Goal: Transaction & Acquisition: Obtain resource

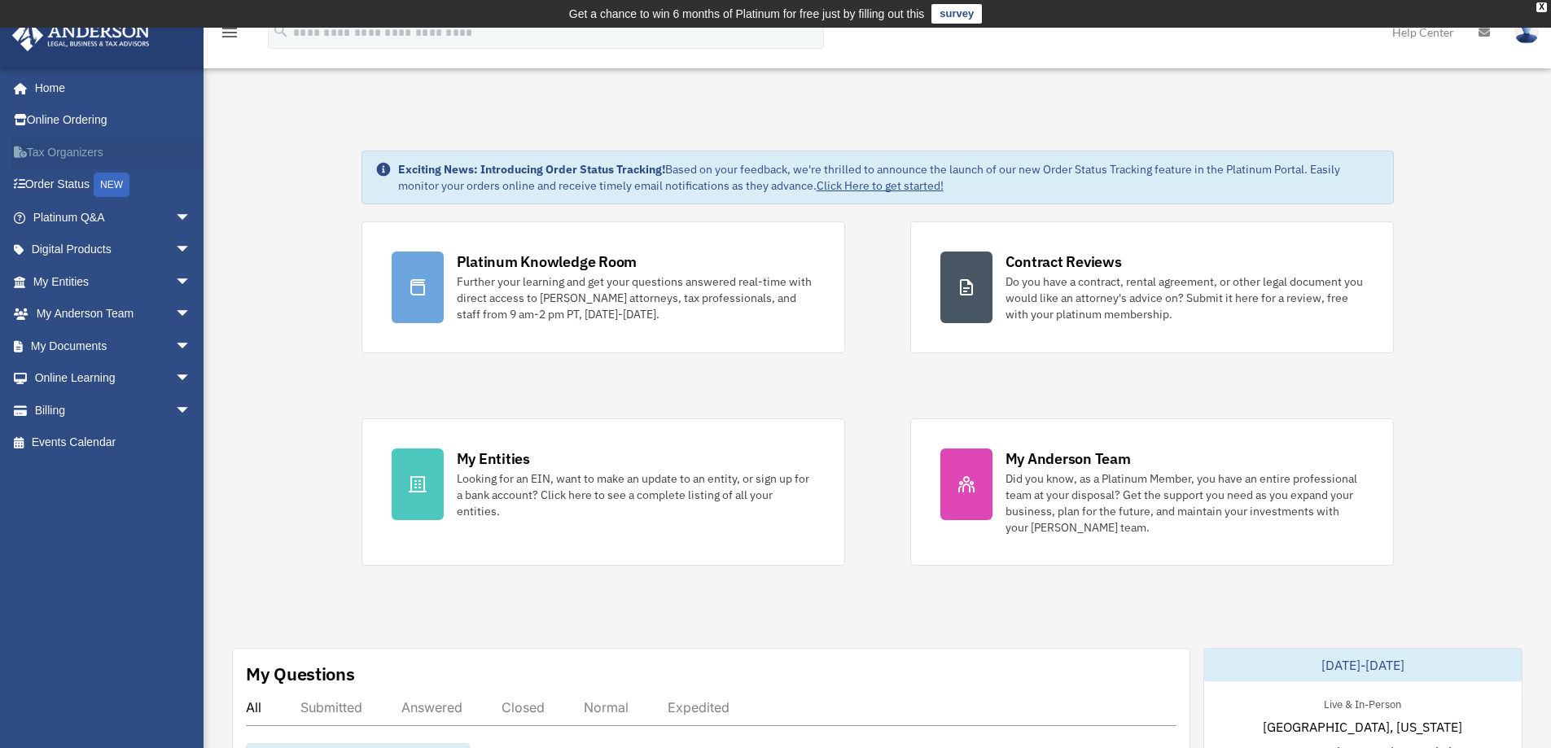
click at [78, 146] on link "Tax Organizers" at bounding box center [113, 152] width 204 height 33
click at [175, 348] on span "arrow_drop_down" at bounding box center [191, 346] width 33 height 33
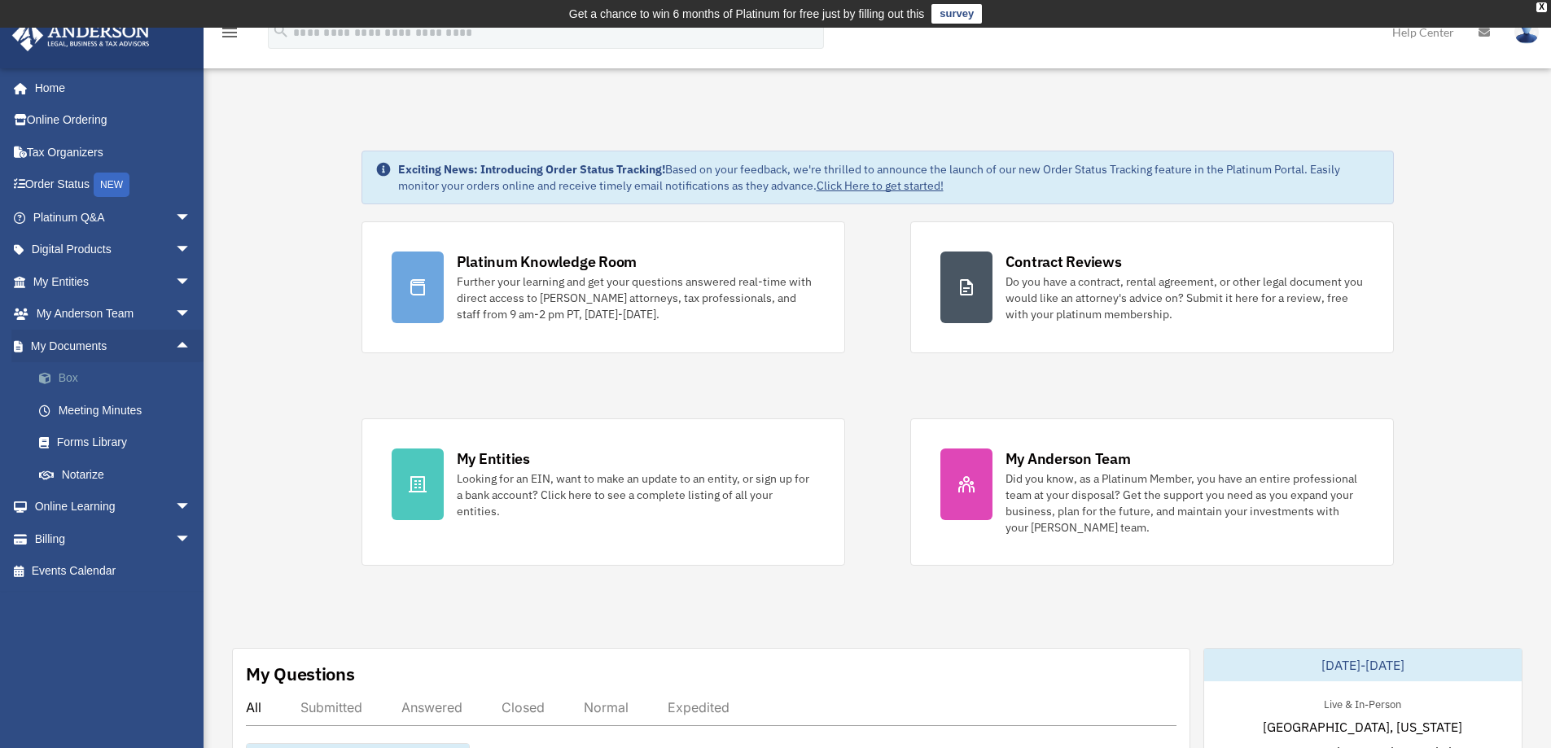
click at [96, 378] on link "Box" at bounding box center [119, 378] width 193 height 33
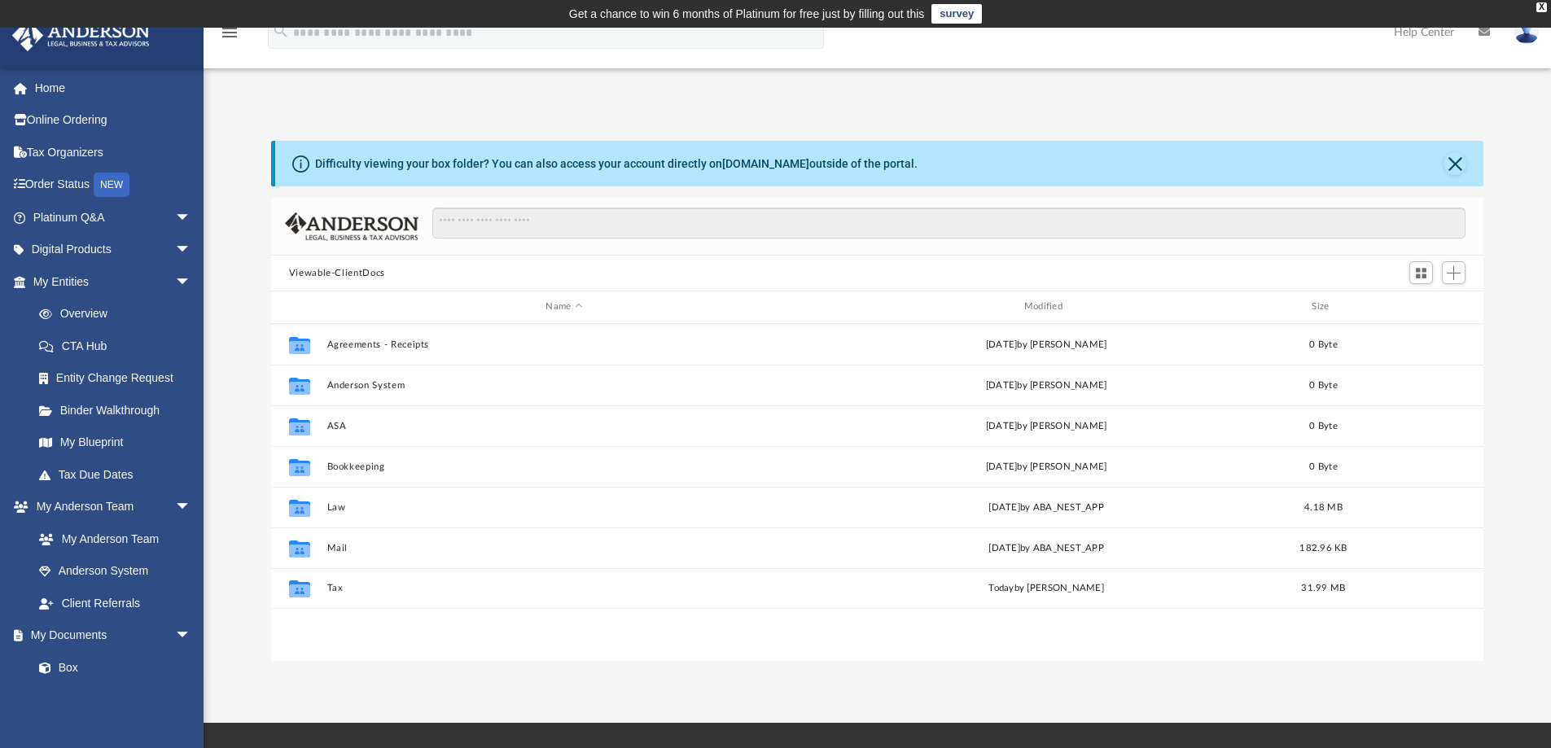
scroll to position [358, 1200]
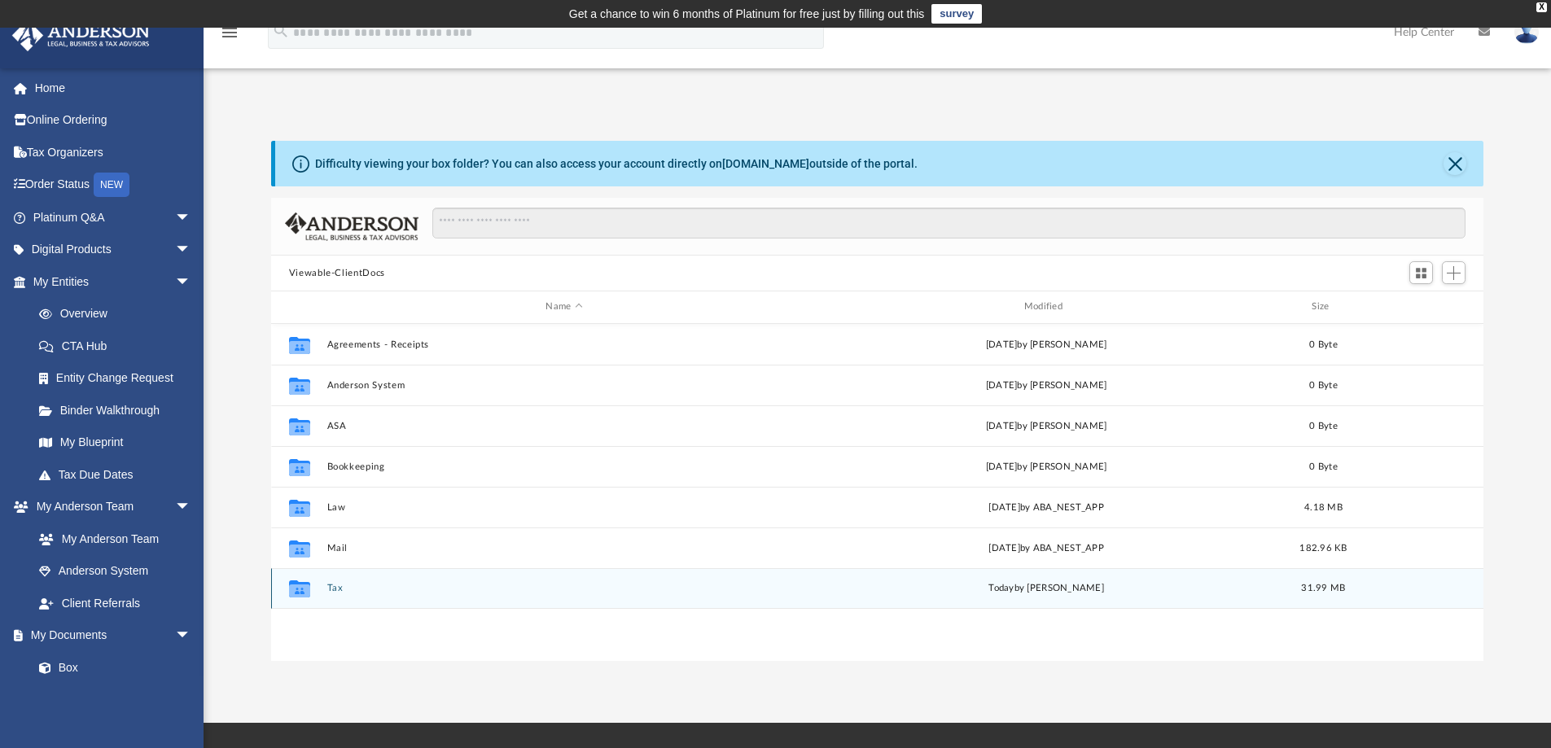
click at [351, 598] on div "Collaborated Folder Tax [DATE] by [PERSON_NAME] 31.99 MB" at bounding box center [877, 588] width 1213 height 41
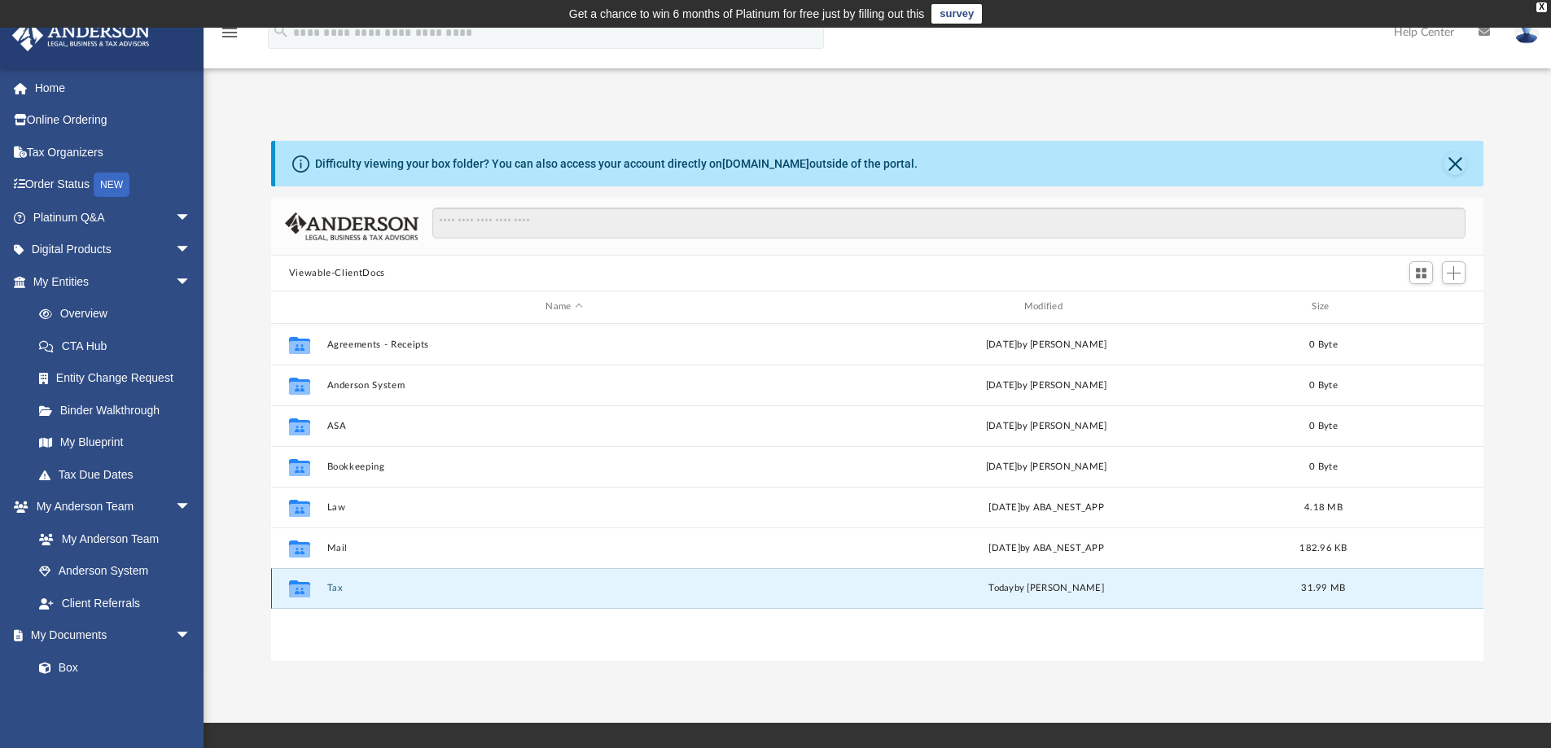
click at [519, 591] on button "Tax" at bounding box center [563, 588] width 475 height 11
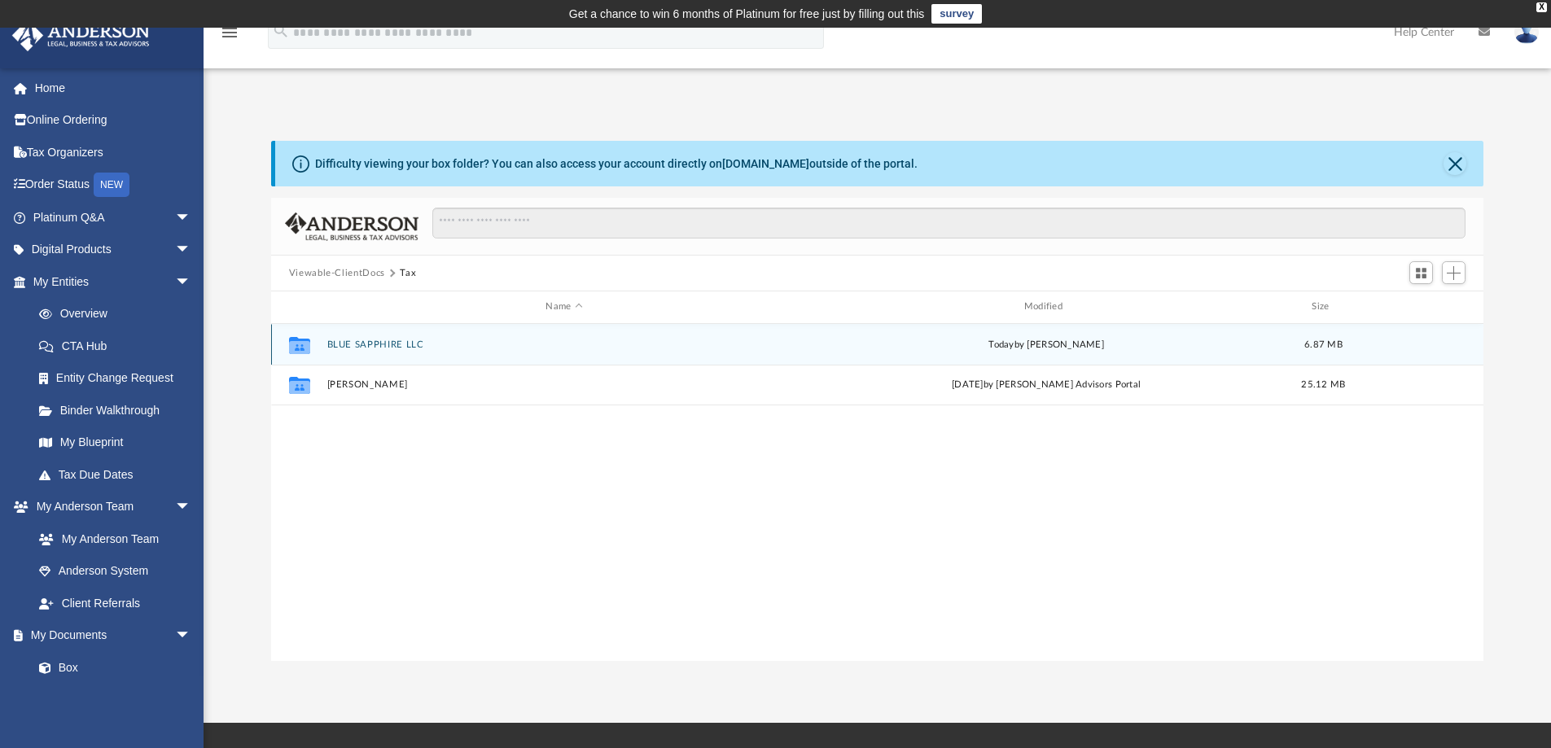
click at [414, 347] on button "BLUE SAPPHIRE LLC" at bounding box center [563, 344] width 475 height 11
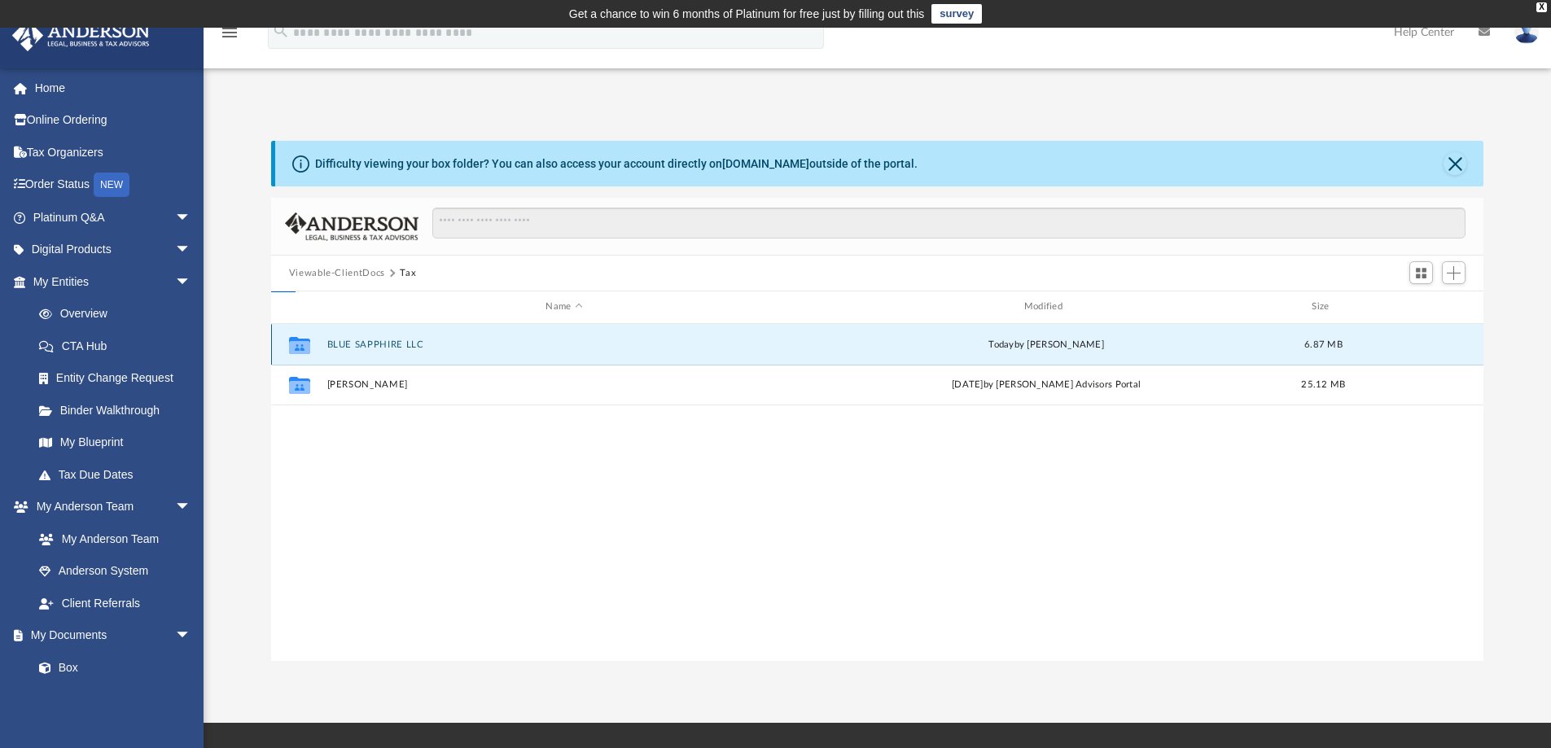
click at [414, 347] on button "BLUE SAPPHIRE LLC" at bounding box center [563, 344] width 475 height 11
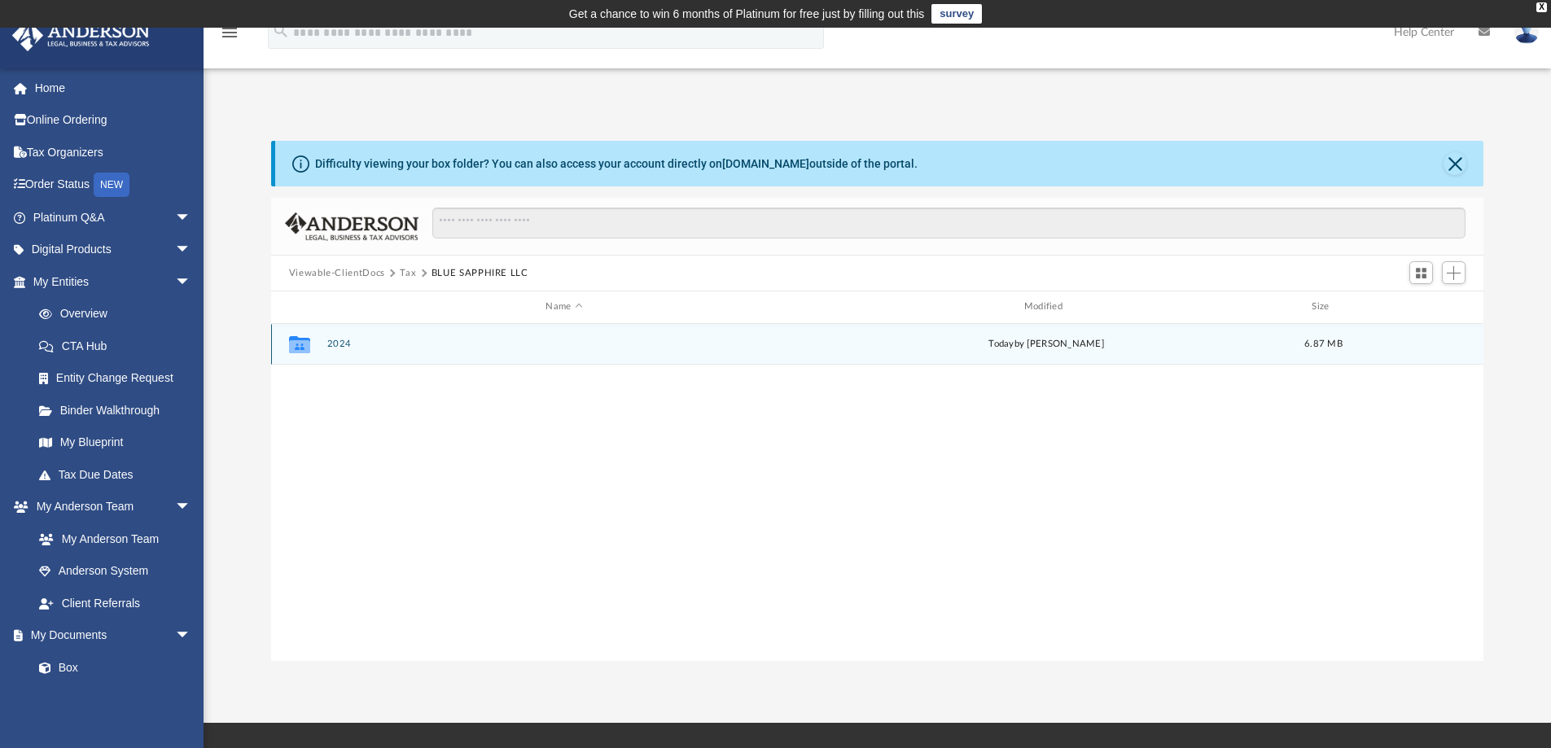
click at [405, 350] on div "Collaborated Folder 2024 [DATE] by [PERSON_NAME] 6.87 MB" at bounding box center [877, 344] width 1213 height 41
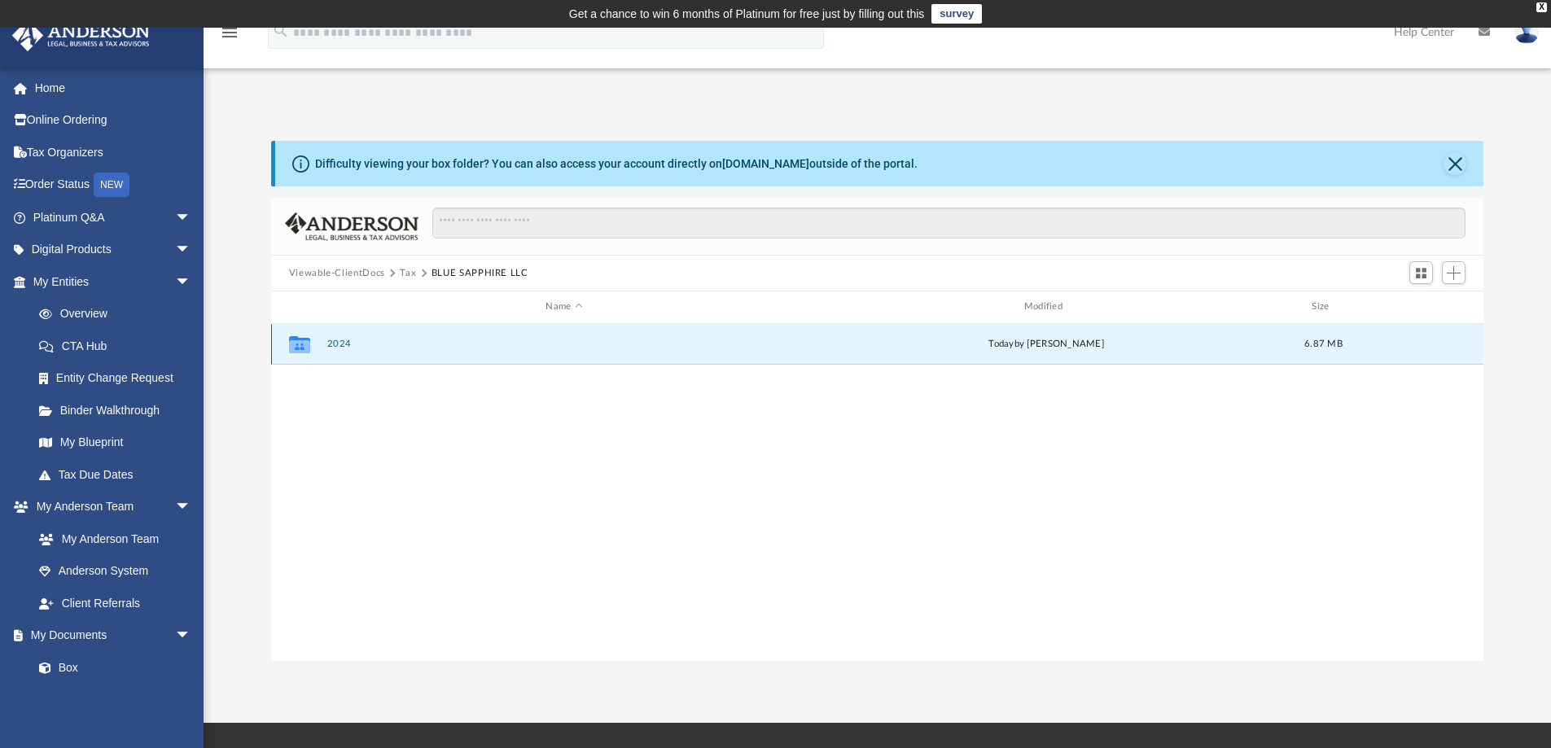
click at [405, 350] on div "Collaborated Folder 2024 today by Alex Price 6.87 MB" at bounding box center [877, 344] width 1213 height 41
click at [582, 340] on button "2024" at bounding box center [563, 344] width 475 height 11
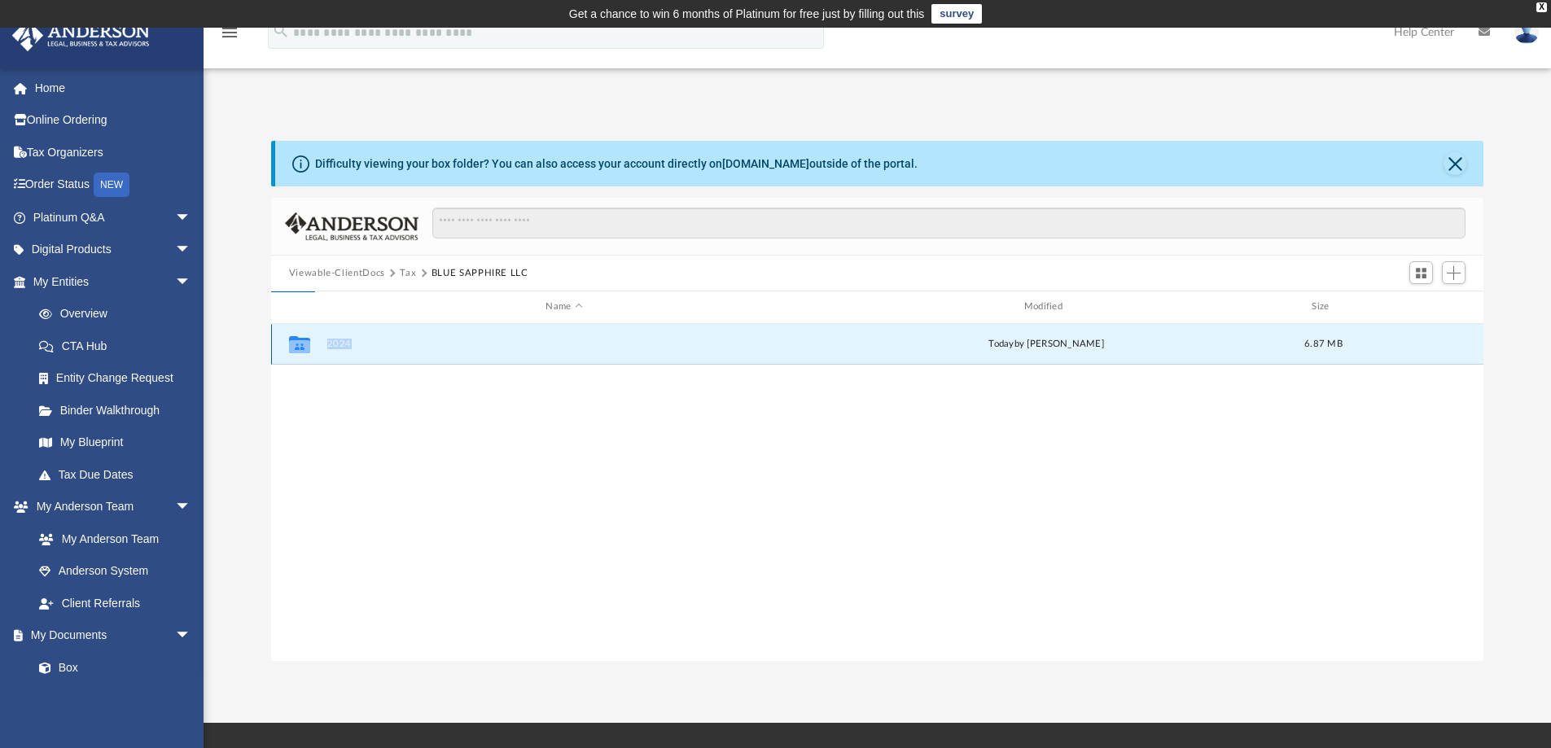
click at [582, 342] on button "2024" at bounding box center [563, 344] width 475 height 11
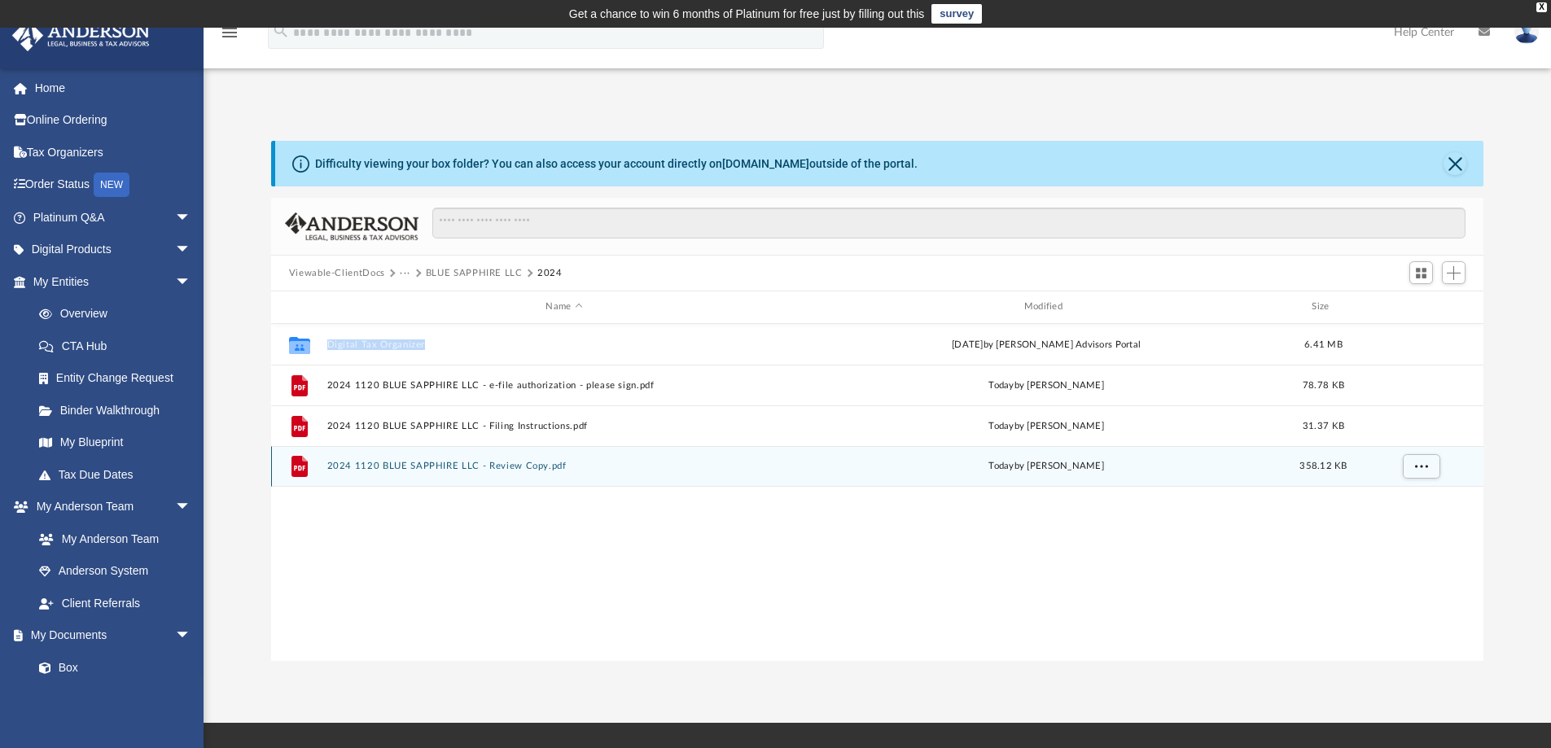
click at [444, 467] on button "2024 1120 BLUE SAPPHIRE LLC - Review Copy.pdf" at bounding box center [563, 466] width 475 height 11
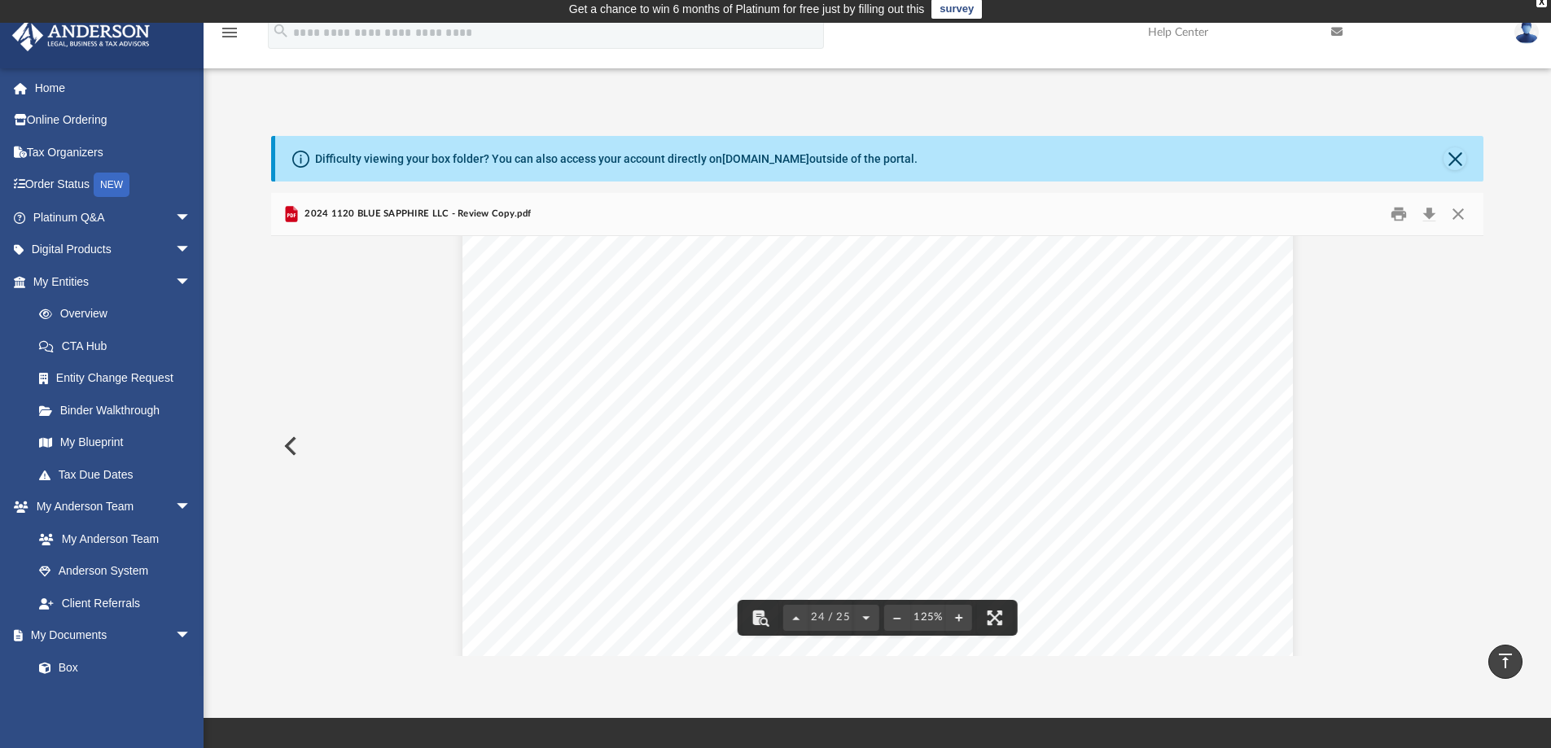
scroll to position [0, 0]
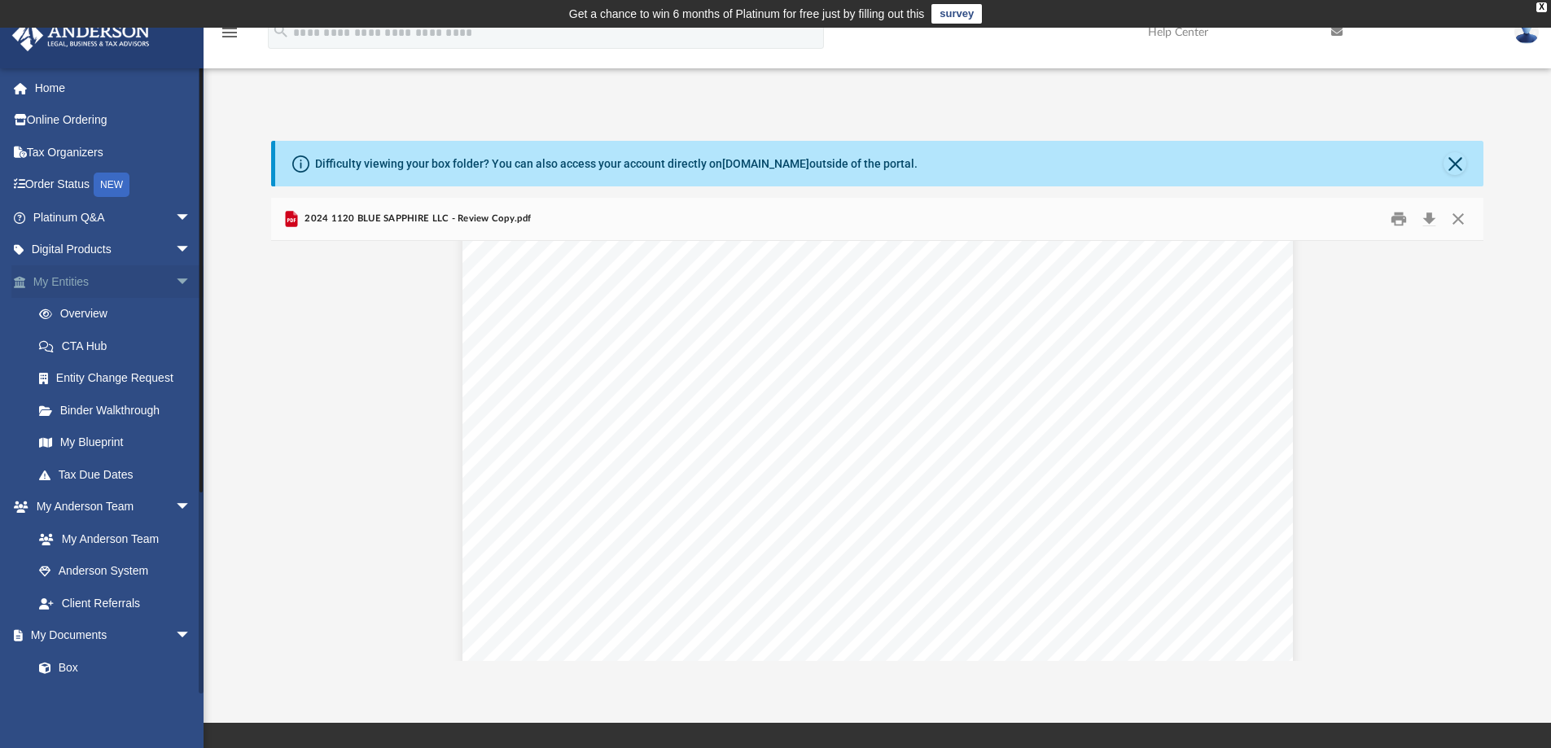
click at [175, 279] on span "arrow_drop_down" at bounding box center [191, 281] width 33 height 33
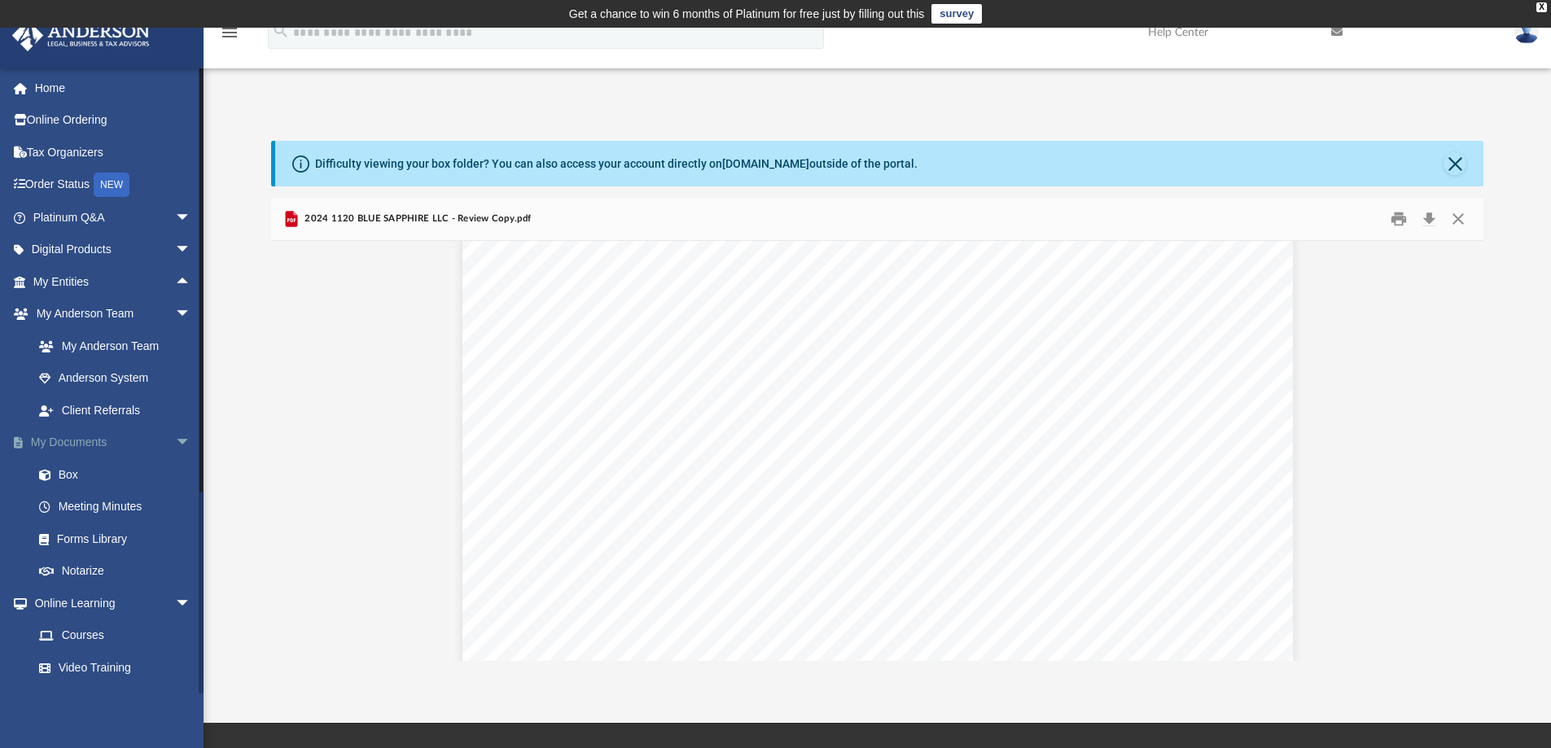
click at [181, 440] on span "arrow_drop_down" at bounding box center [191, 443] width 33 height 33
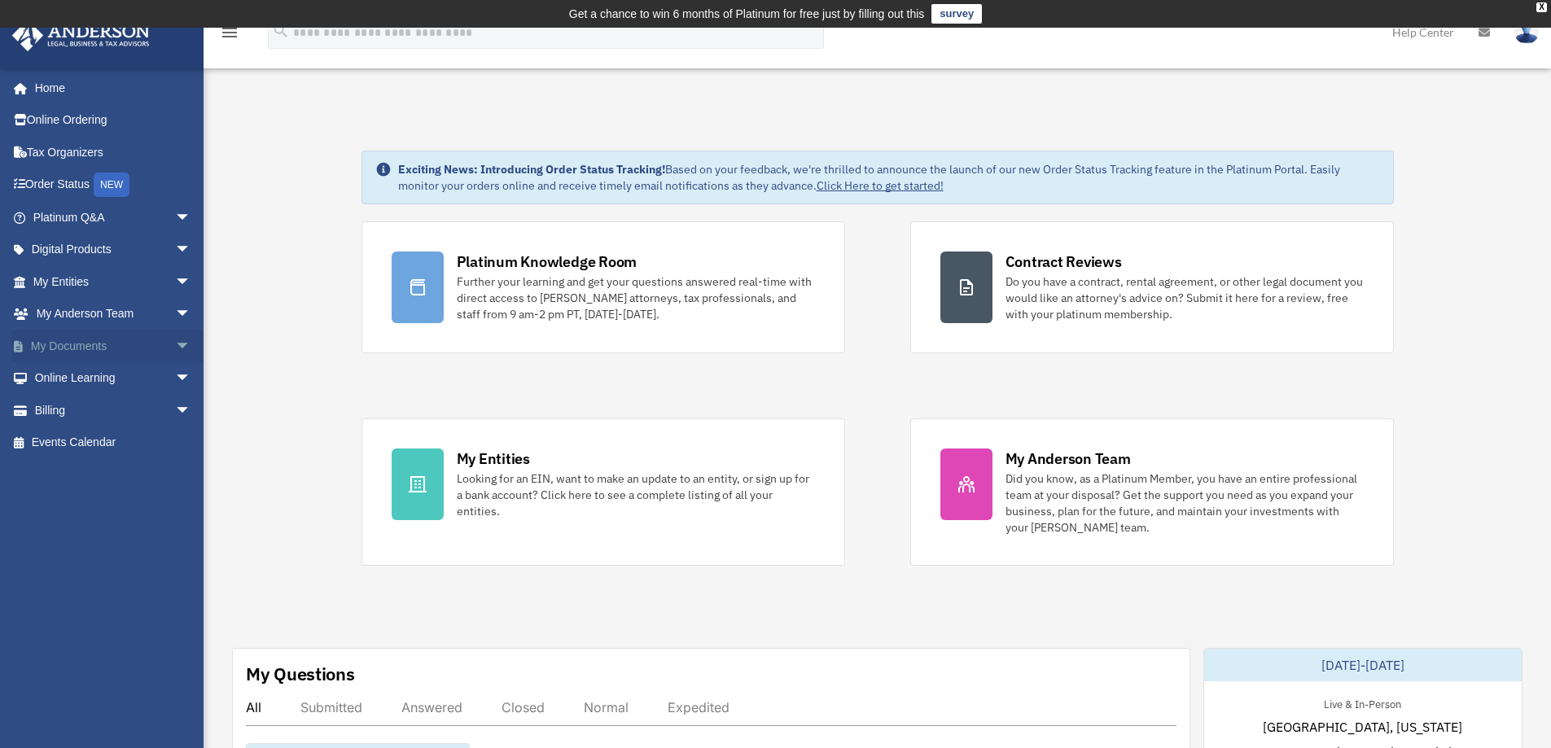
click at [175, 342] on span "arrow_drop_down" at bounding box center [191, 346] width 33 height 33
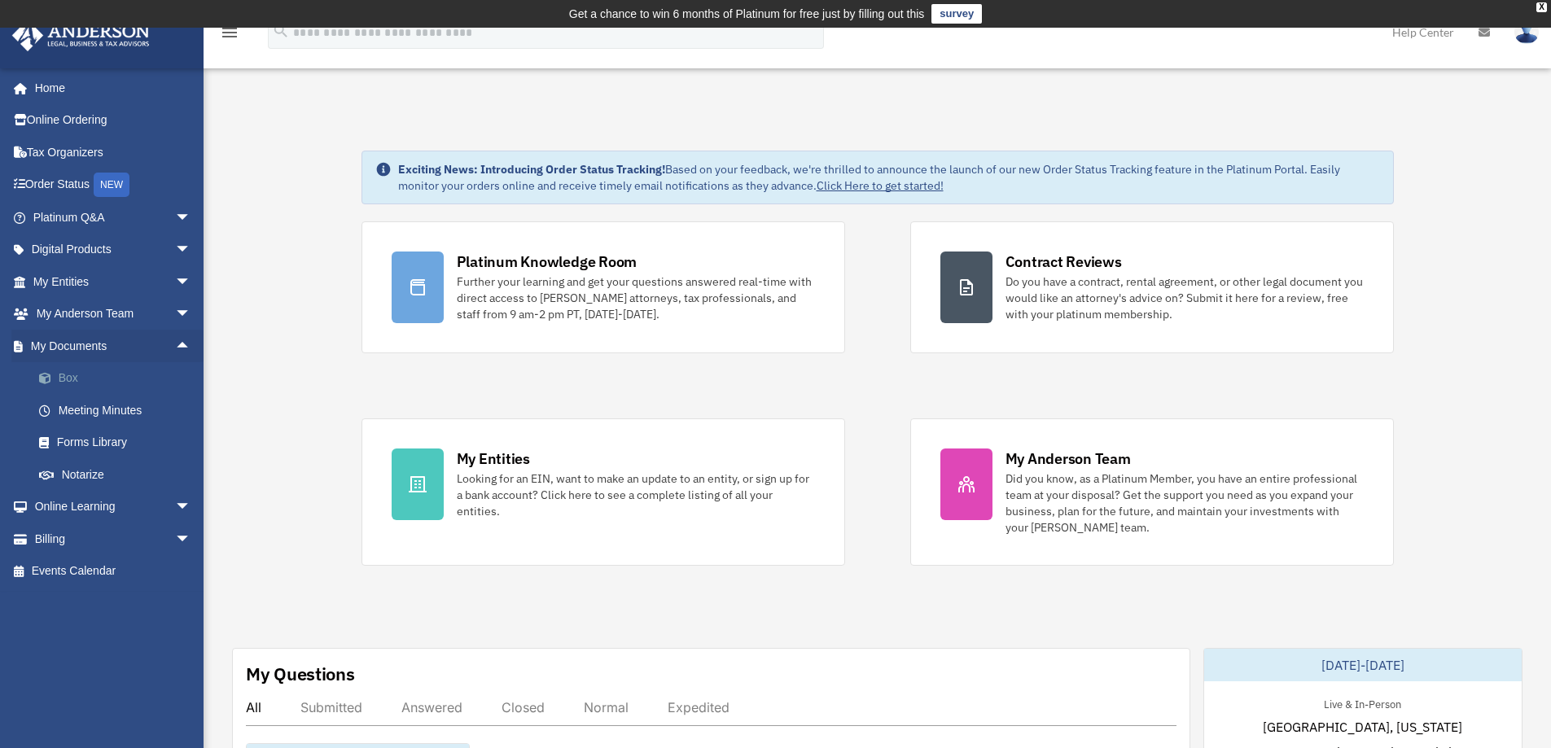
click at [92, 376] on link "Box" at bounding box center [119, 378] width 193 height 33
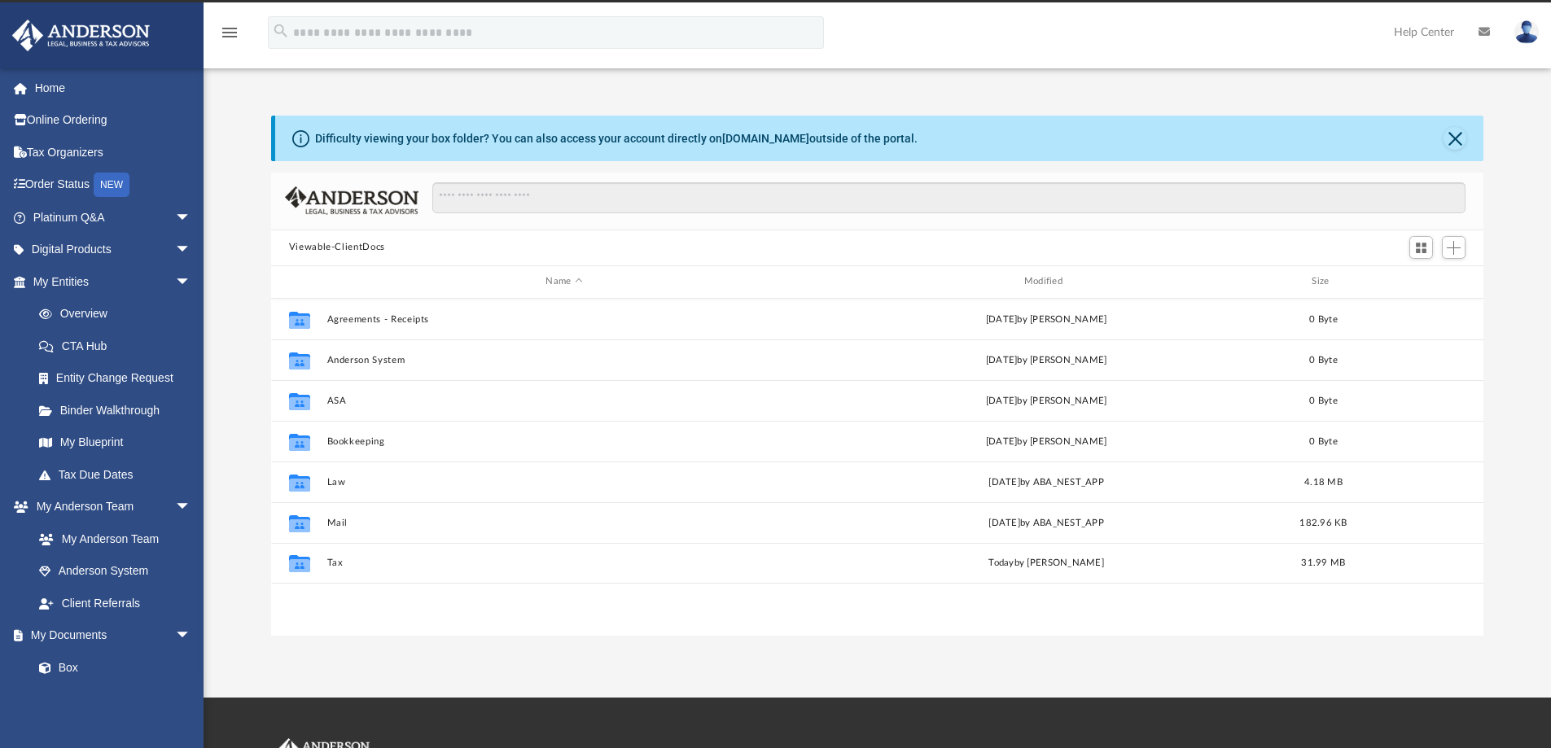
scroll to position [358, 1200]
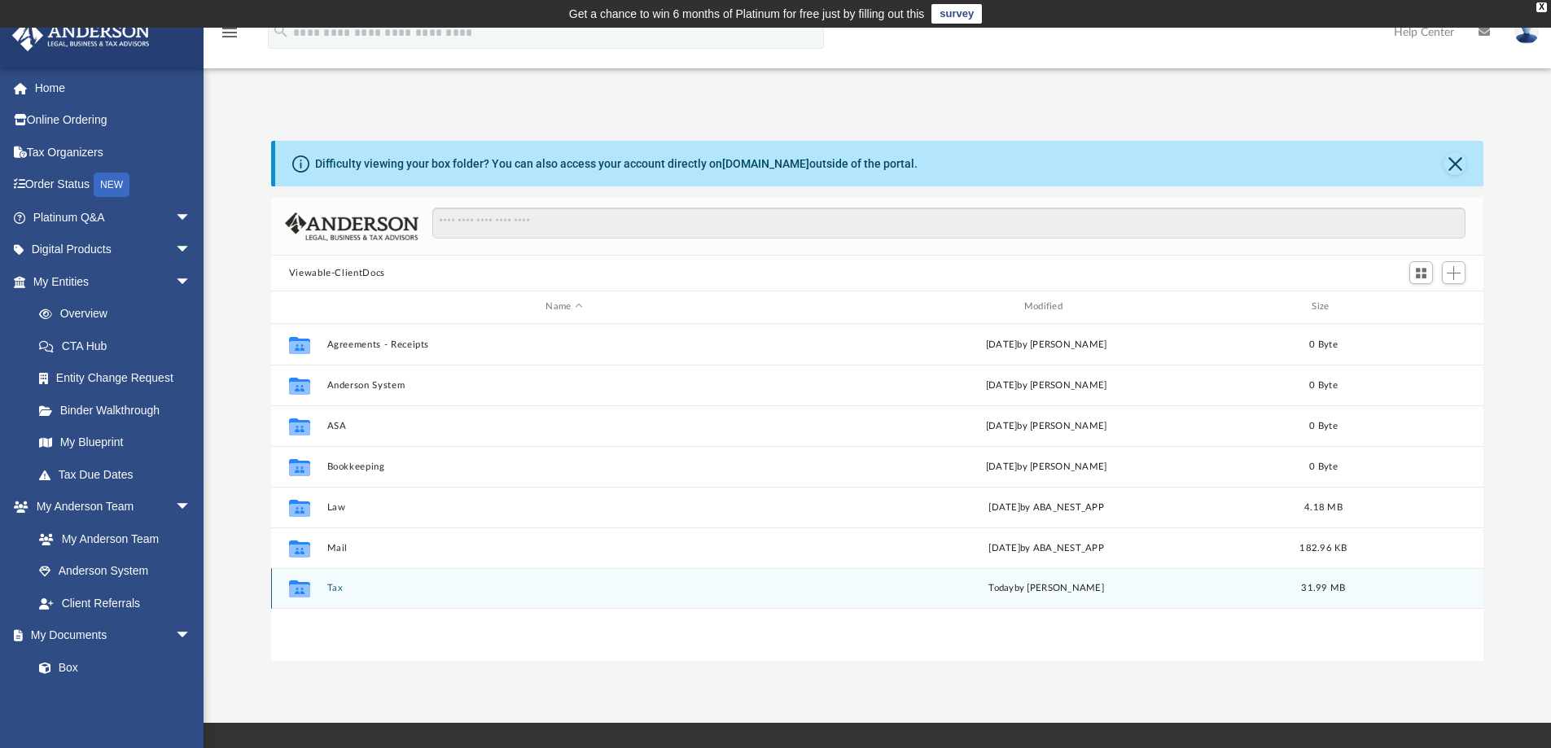
click at [315, 587] on div "Collaborated Folder" at bounding box center [299, 589] width 41 height 26
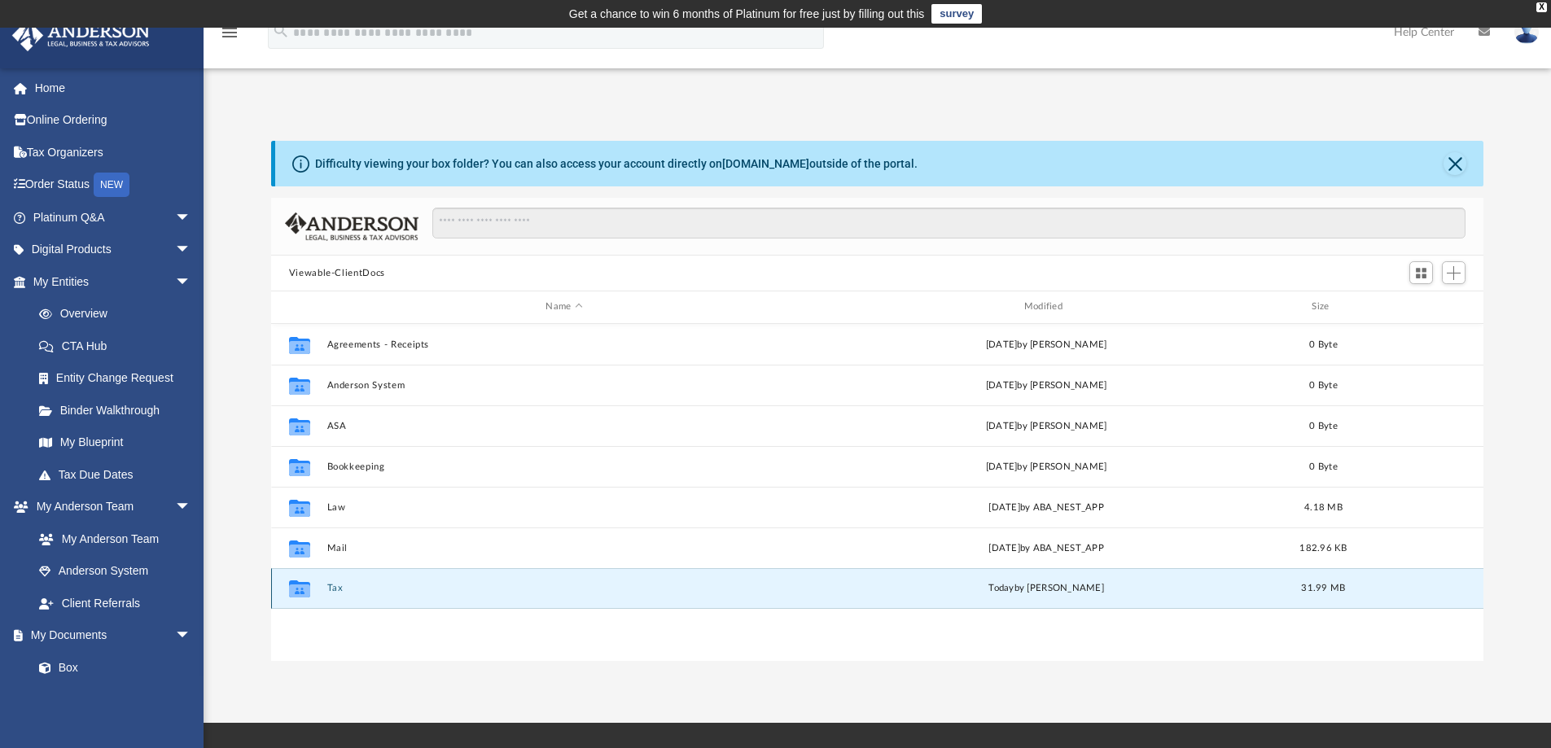
click at [314, 588] on div "Collaborated Folder" at bounding box center [299, 589] width 41 height 26
click at [408, 596] on div "Collaborated Folder Tax [DATE] by [PERSON_NAME] 31.99 MB" at bounding box center [877, 588] width 1213 height 41
click at [795, 596] on div "Collaborated Folder Tax [DATE] by [PERSON_NAME] 31.99 MB" at bounding box center [877, 588] width 1213 height 41
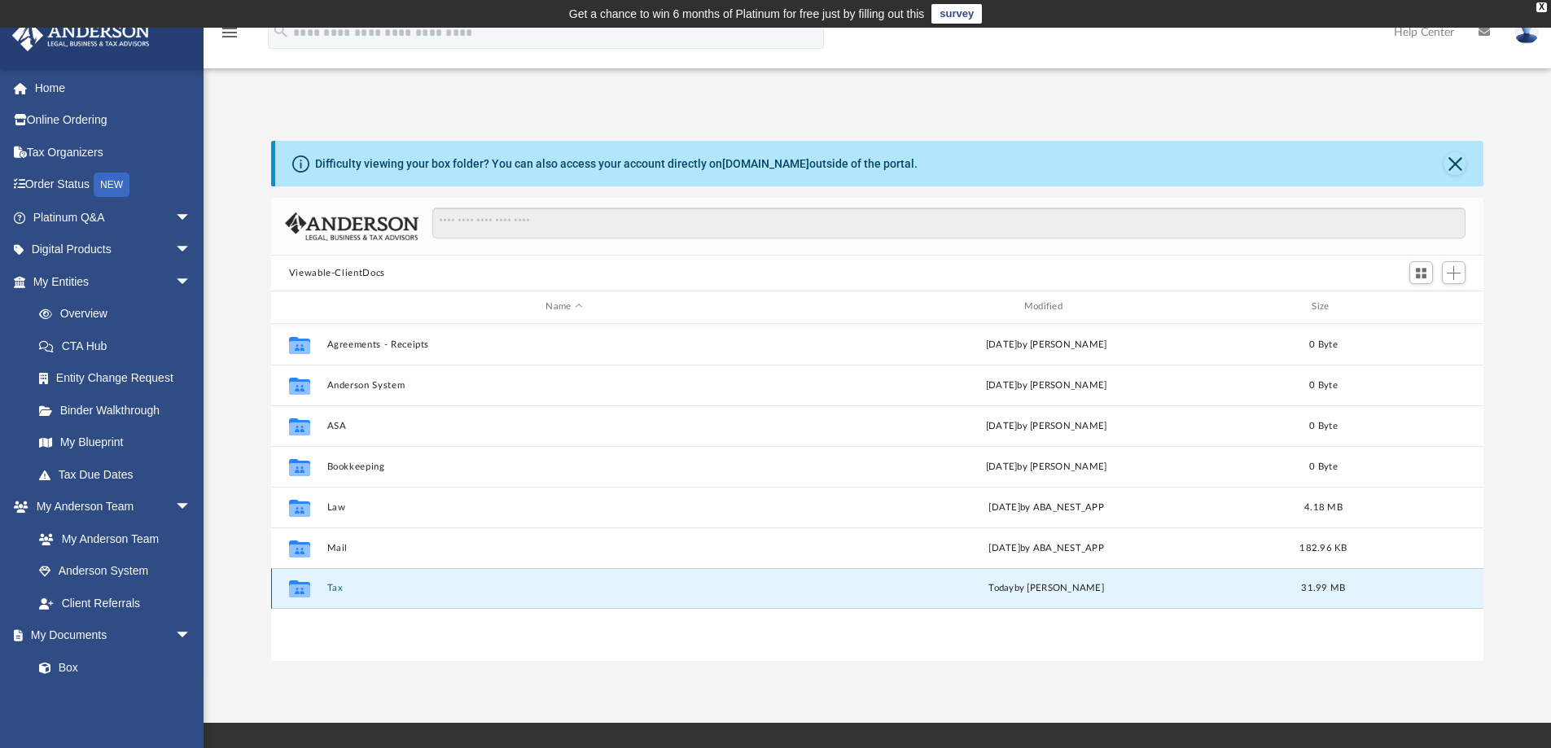
click at [795, 596] on div "Collaborated Folder Tax [DATE] by [PERSON_NAME] 31.99 MB" at bounding box center [877, 588] width 1213 height 41
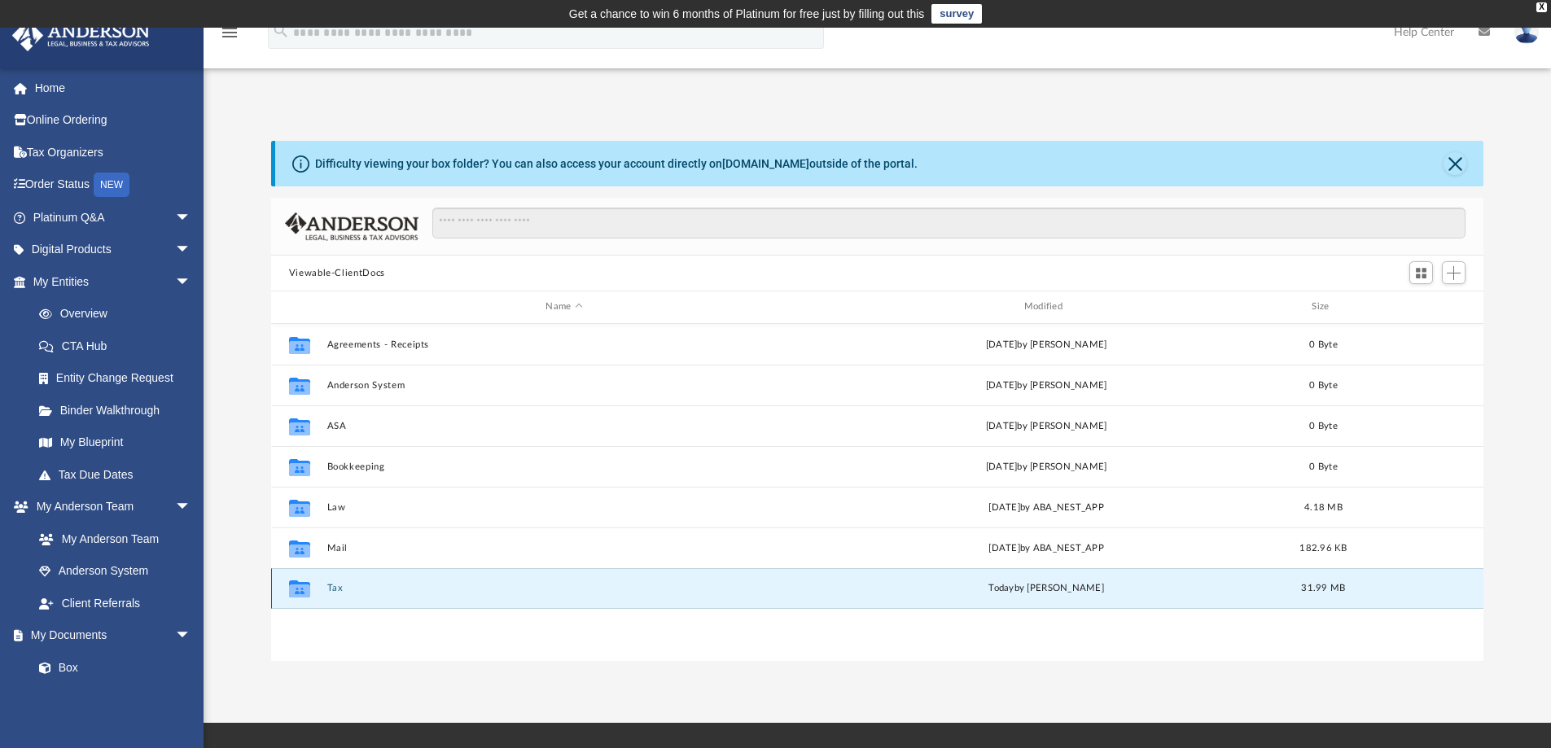
click at [795, 596] on div "Collaborated Folder Tax [DATE] by [PERSON_NAME] 31.99 MB" at bounding box center [877, 588] width 1213 height 41
click at [1060, 589] on div "[DATE] by [PERSON_NAME]" at bounding box center [1045, 588] width 475 height 15
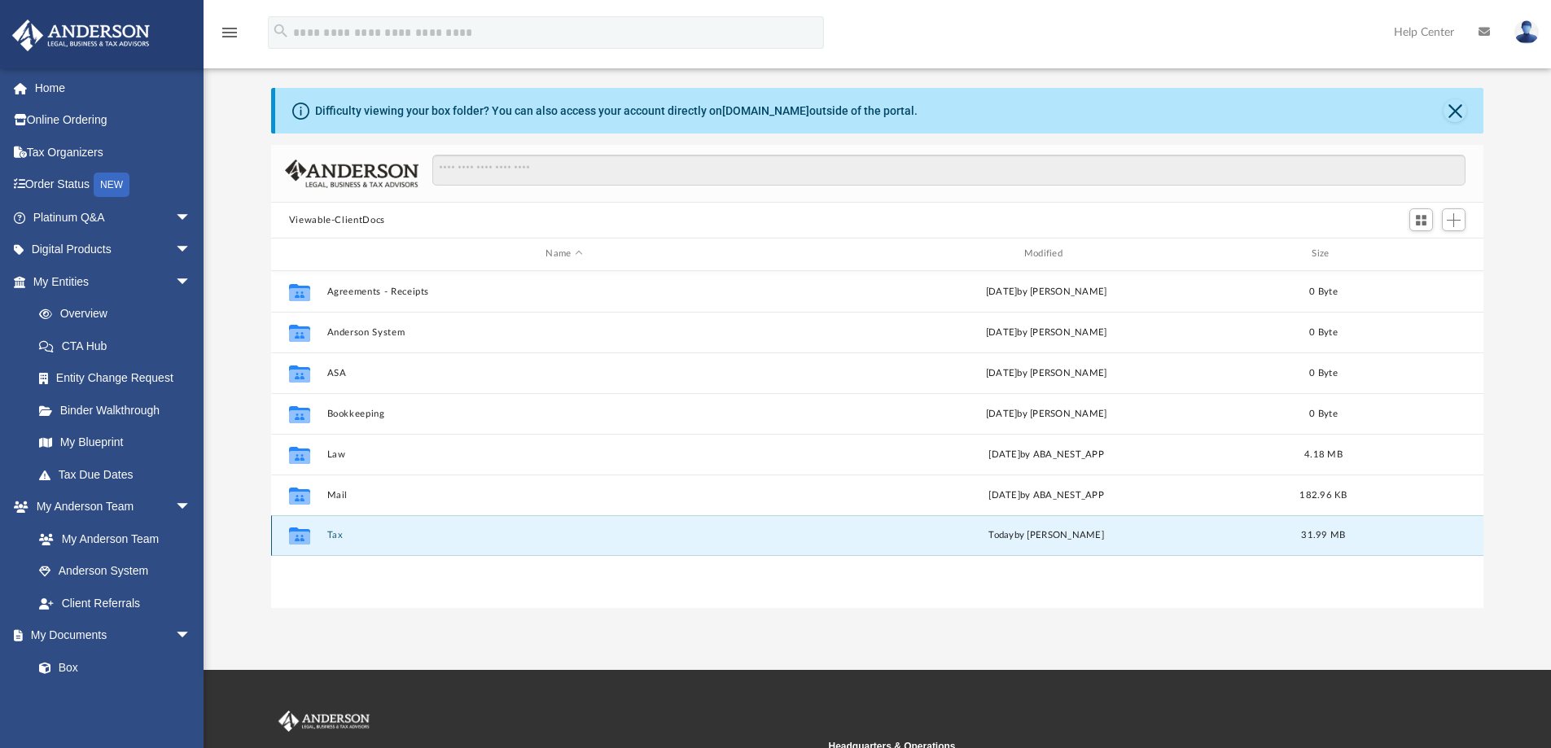
scroll to position [81, 0]
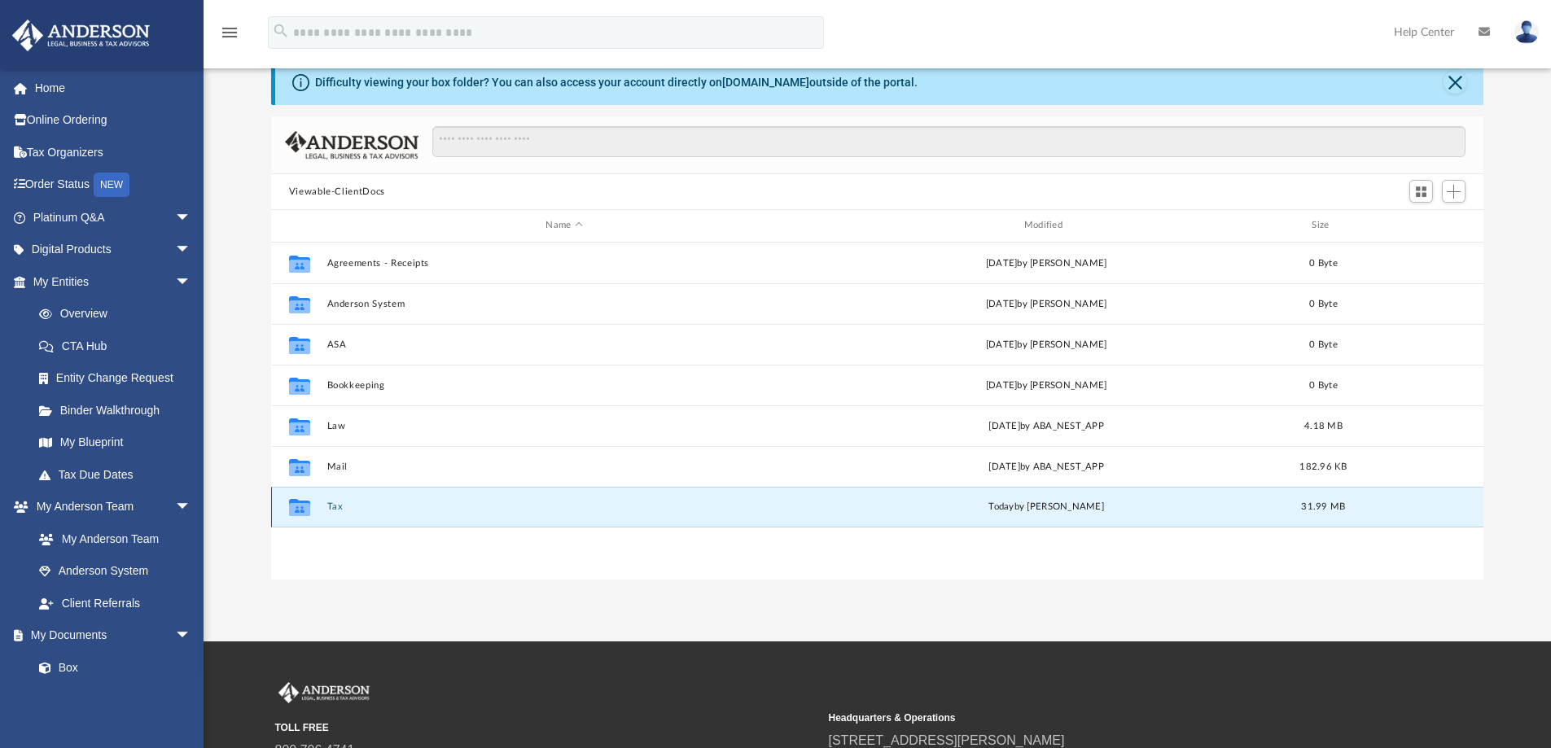
click at [1014, 510] on span "today" at bounding box center [1000, 506] width 25 height 9
click at [291, 510] on icon "grid" at bounding box center [299, 509] width 21 height 13
click at [331, 506] on button "Tax" at bounding box center [563, 507] width 475 height 11
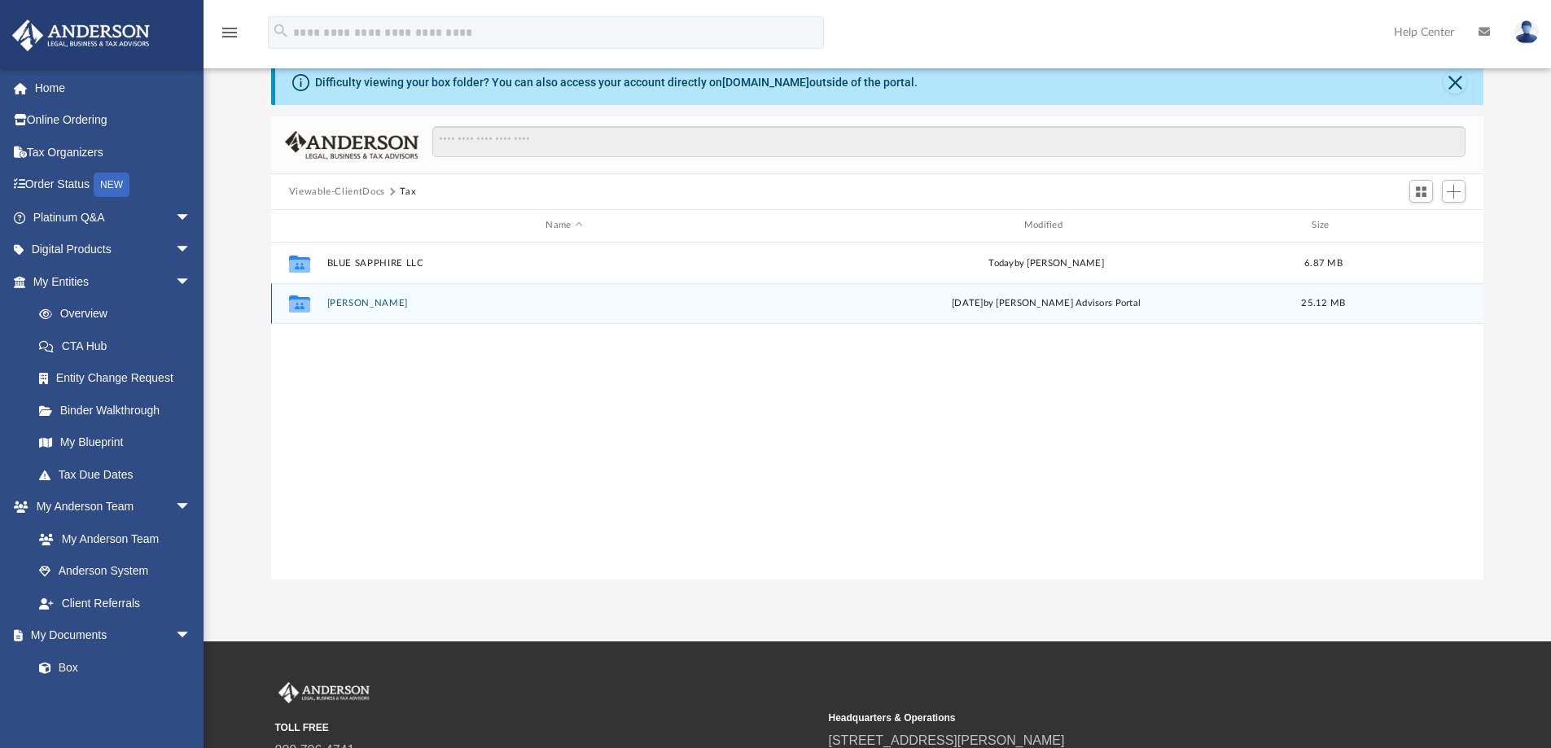
click at [383, 300] on button "[PERSON_NAME]" at bounding box center [563, 303] width 475 height 11
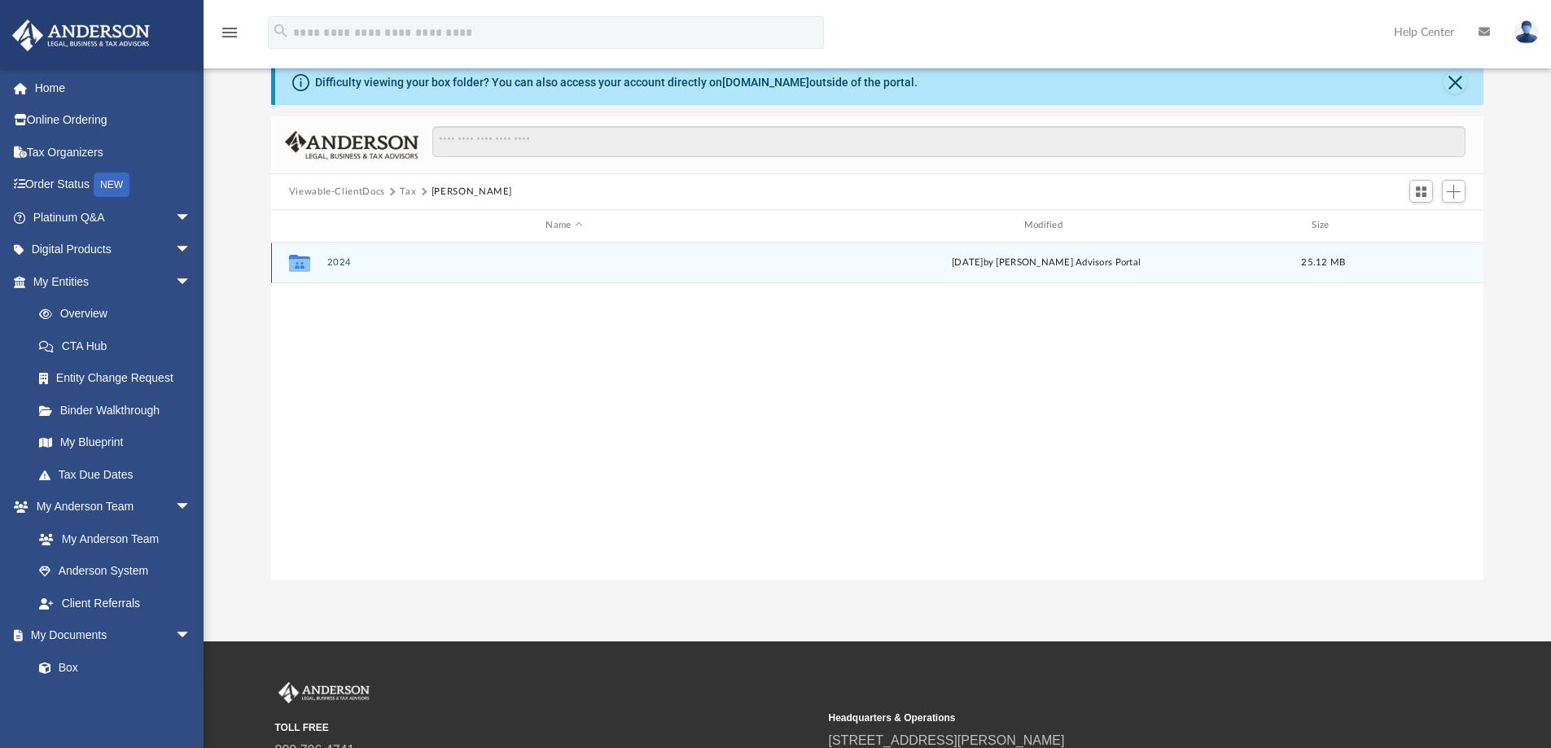
click at [322, 263] on div "Collaborated Folder 2024 [DATE] by [PERSON_NAME] Advisors Portal 25.12 MB" at bounding box center [877, 263] width 1213 height 41
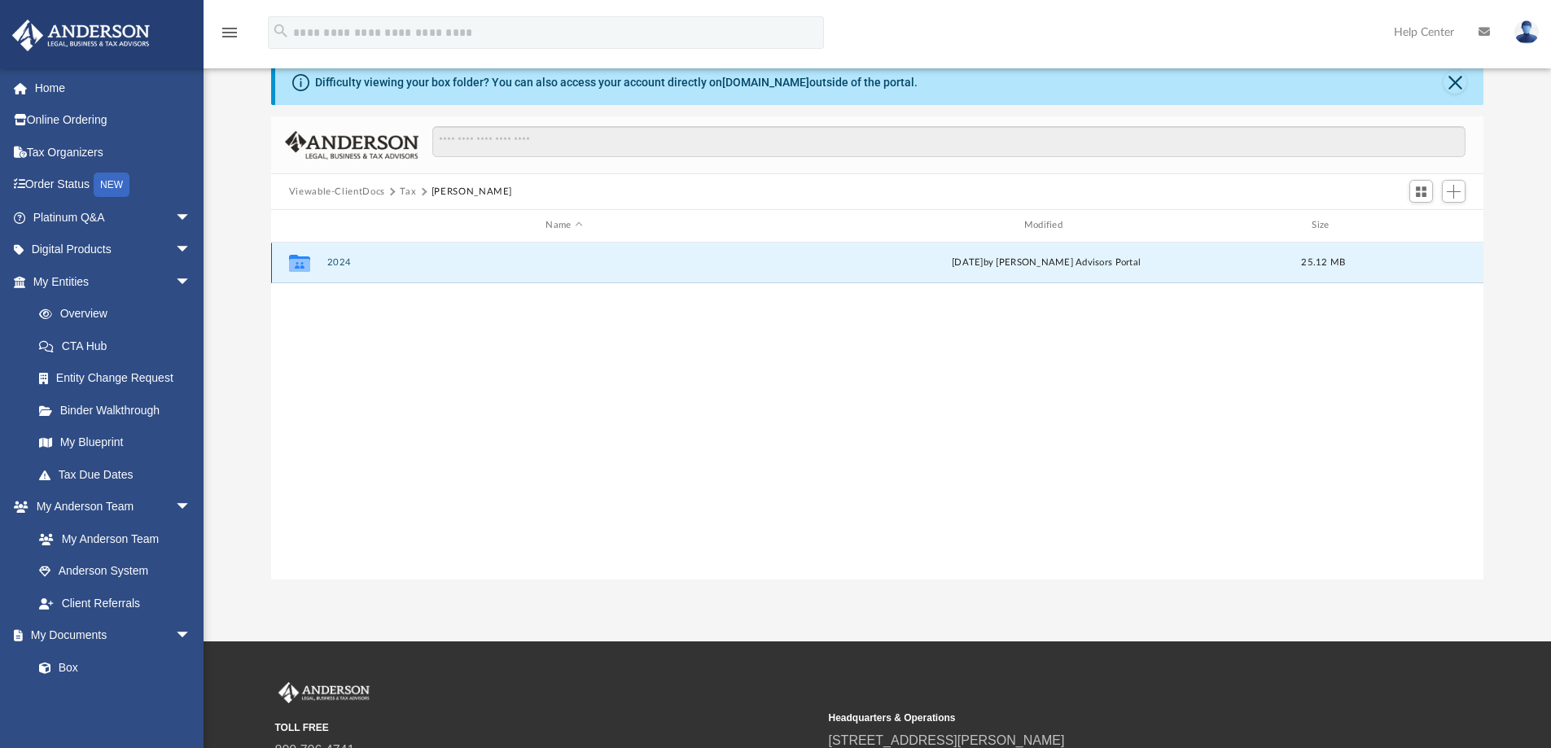
click at [301, 263] on icon "grid" at bounding box center [299, 263] width 21 height 17
click at [407, 263] on button "2024" at bounding box center [563, 262] width 475 height 11
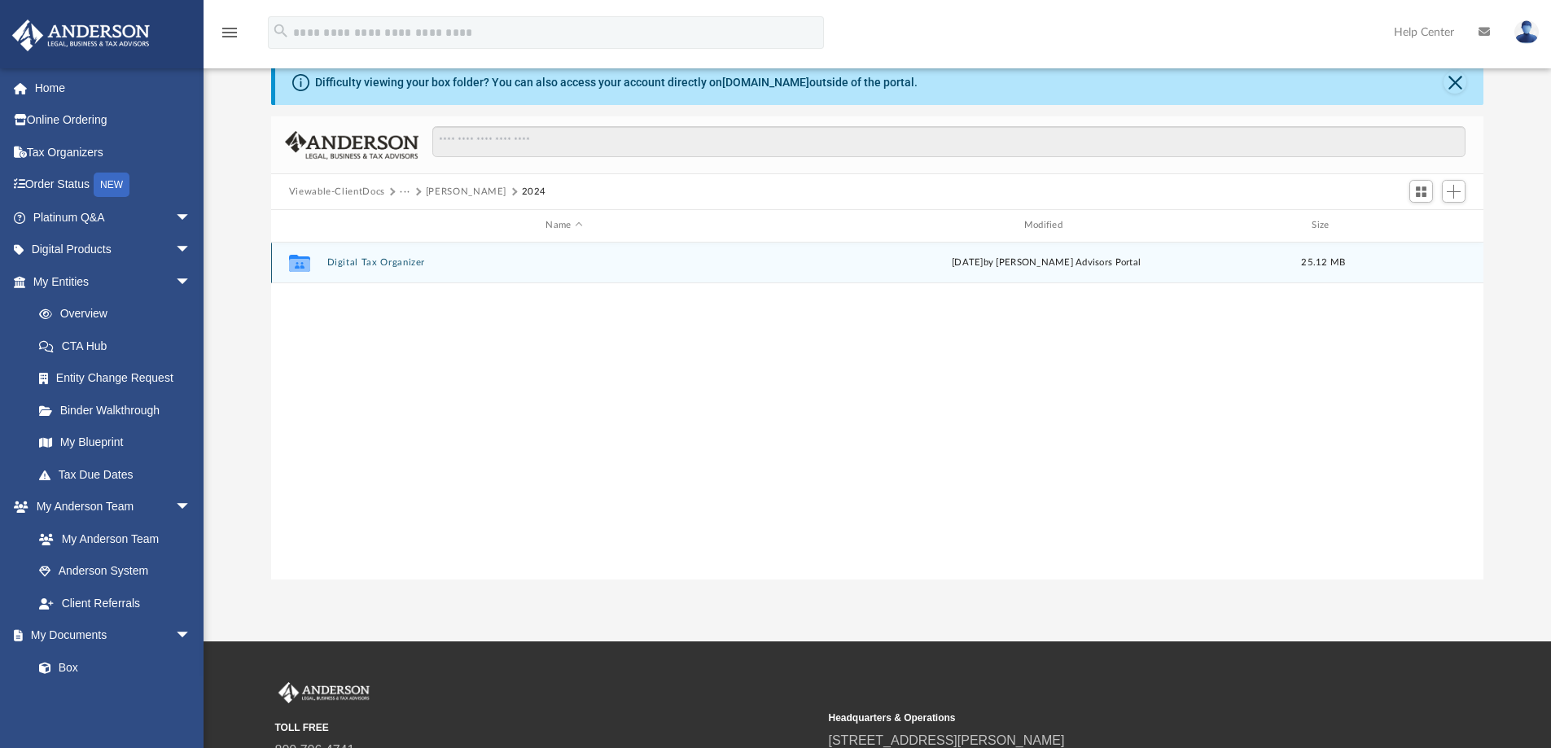
click at [1036, 261] on div "[DATE] by [PERSON_NAME] Advisors Portal" at bounding box center [1045, 263] width 475 height 15
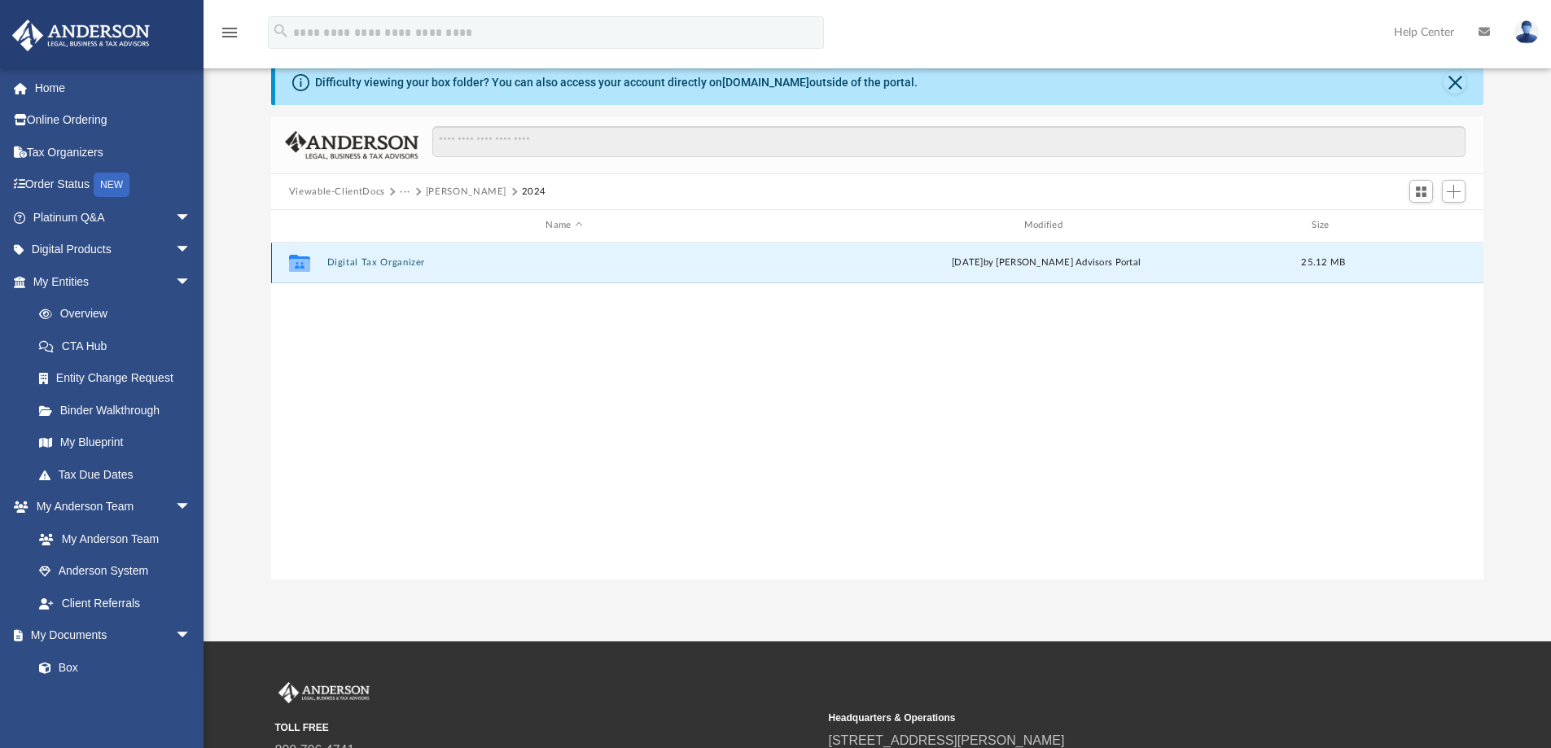
click at [1033, 261] on div "[DATE] by [PERSON_NAME] Advisors Portal" at bounding box center [1045, 263] width 475 height 15
click at [610, 263] on button "Digital Tax Organizer" at bounding box center [563, 262] width 475 height 11
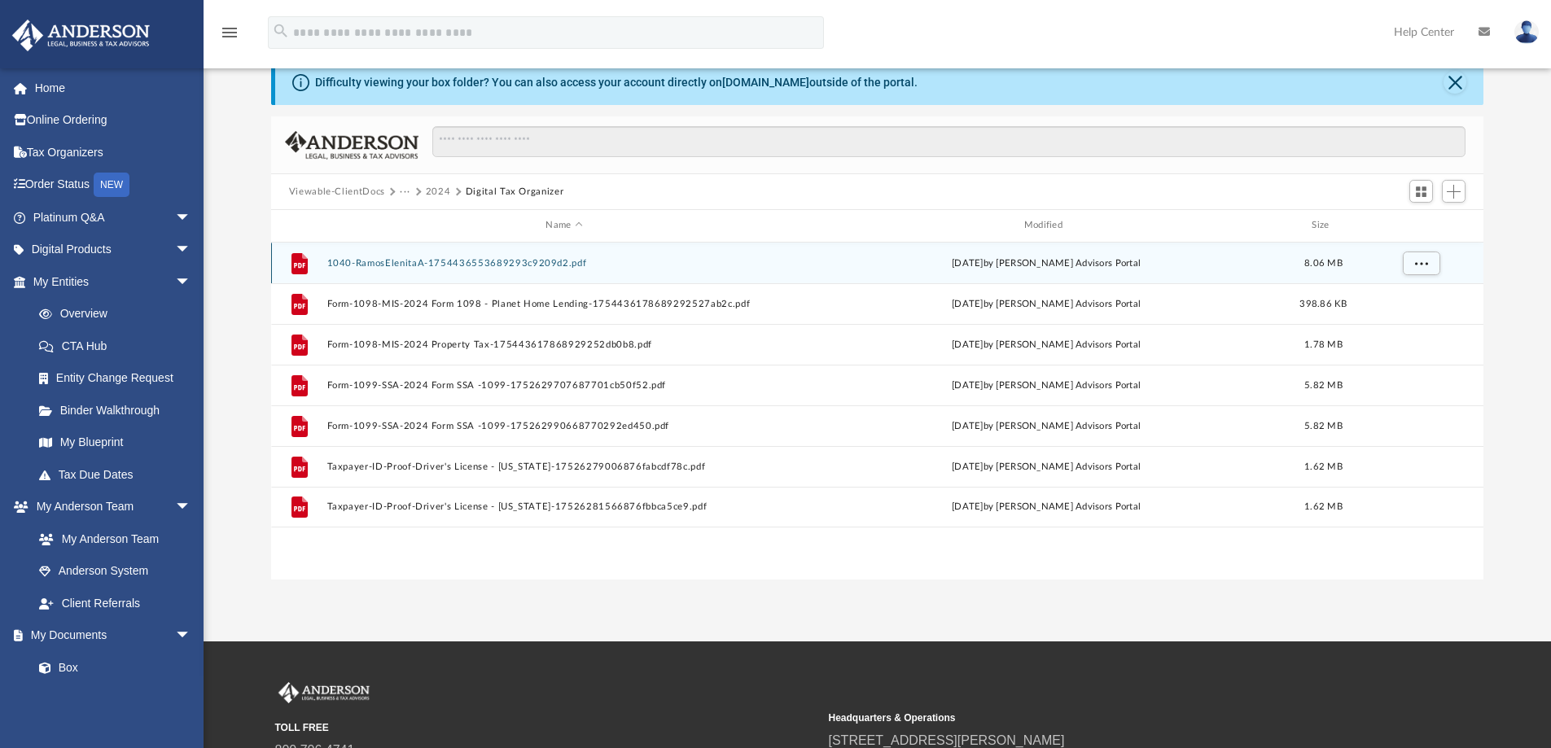
click at [481, 263] on button "1040-RamosElenitaA-1754436553689293c9209d2.pdf" at bounding box center [563, 263] width 475 height 11
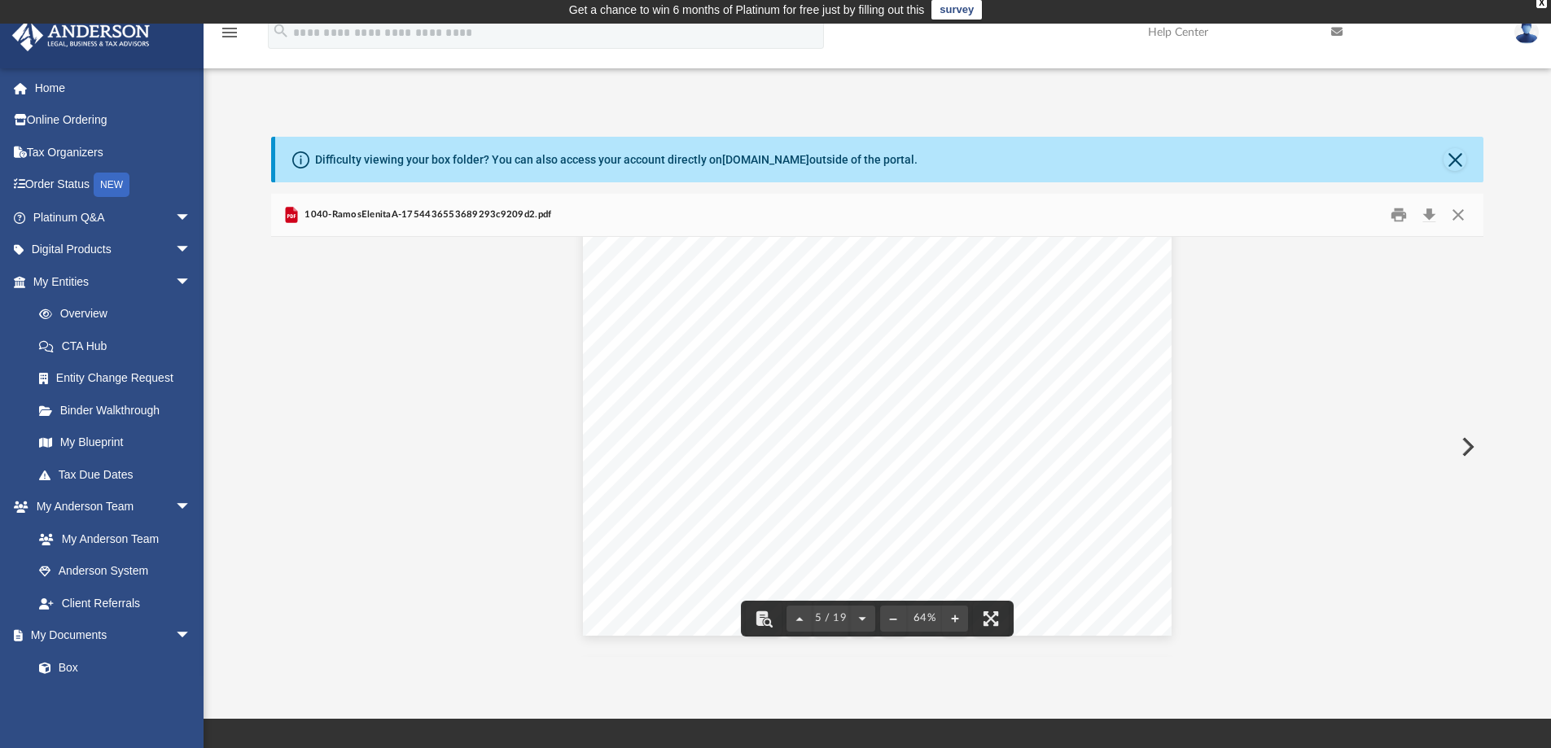
scroll to position [0, 0]
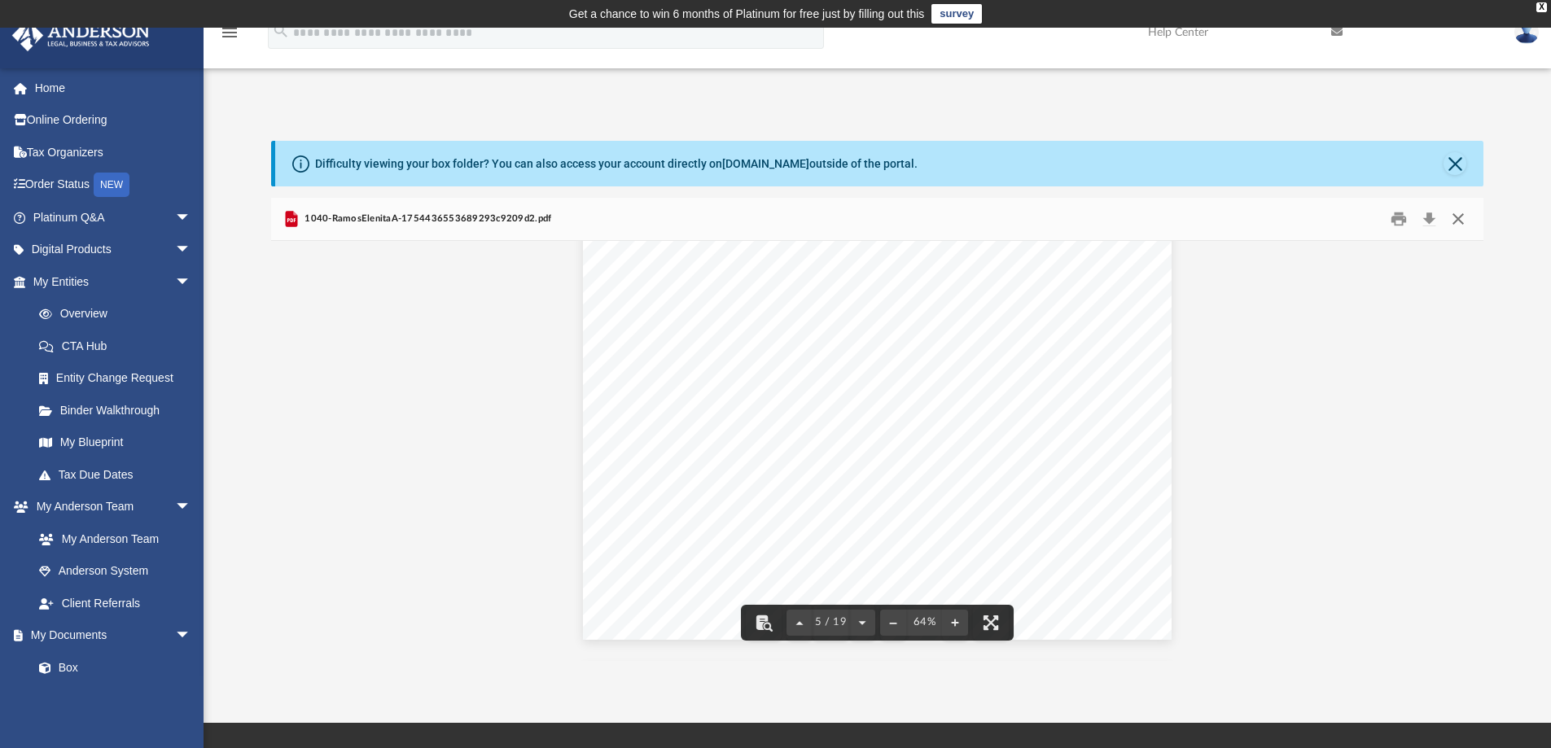
click at [1465, 215] on button "Close" at bounding box center [1457, 219] width 29 height 25
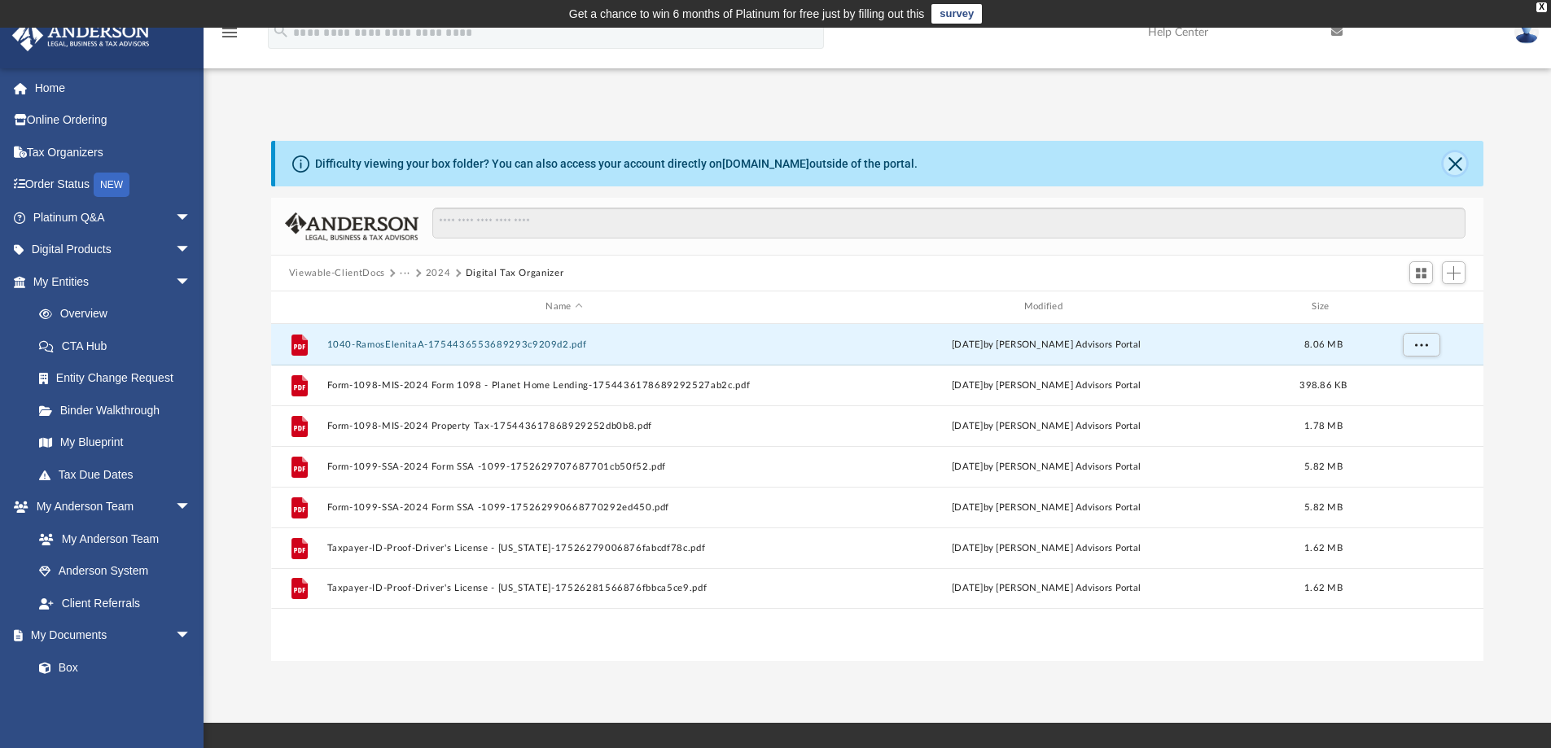
click at [1451, 164] on button "Close" at bounding box center [1454, 163] width 23 height 23
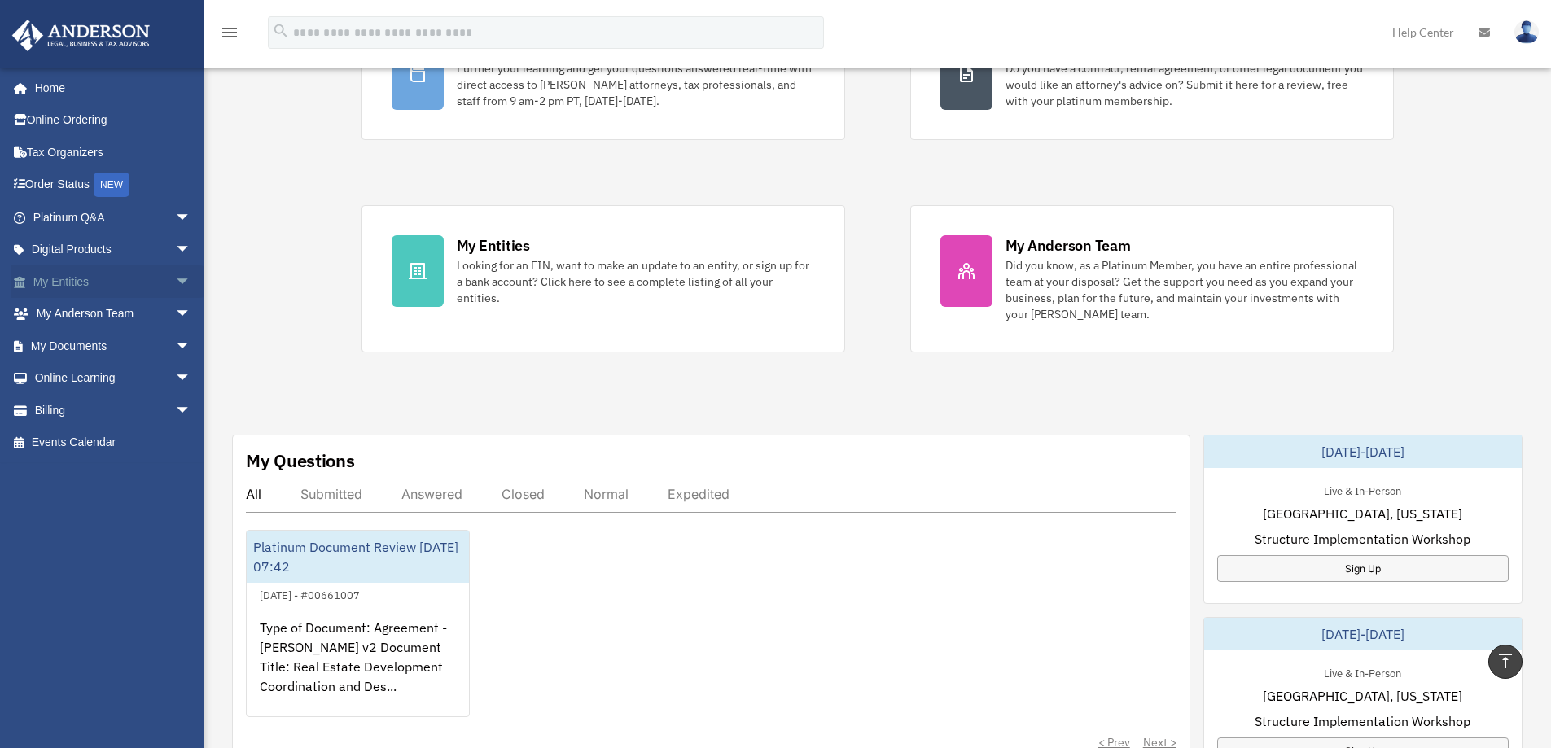
scroll to position [163, 0]
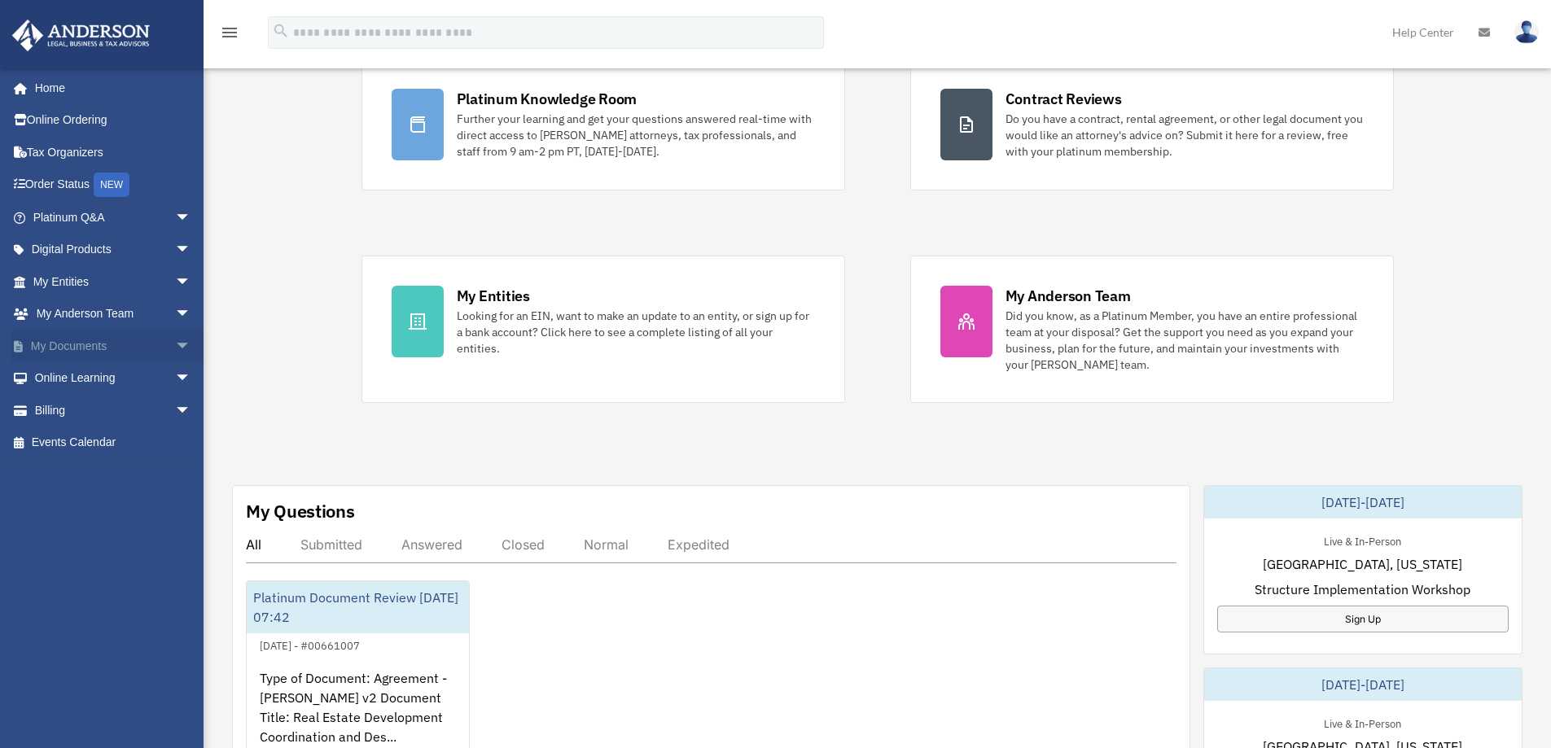
click at [175, 344] on span "arrow_drop_down" at bounding box center [191, 346] width 33 height 33
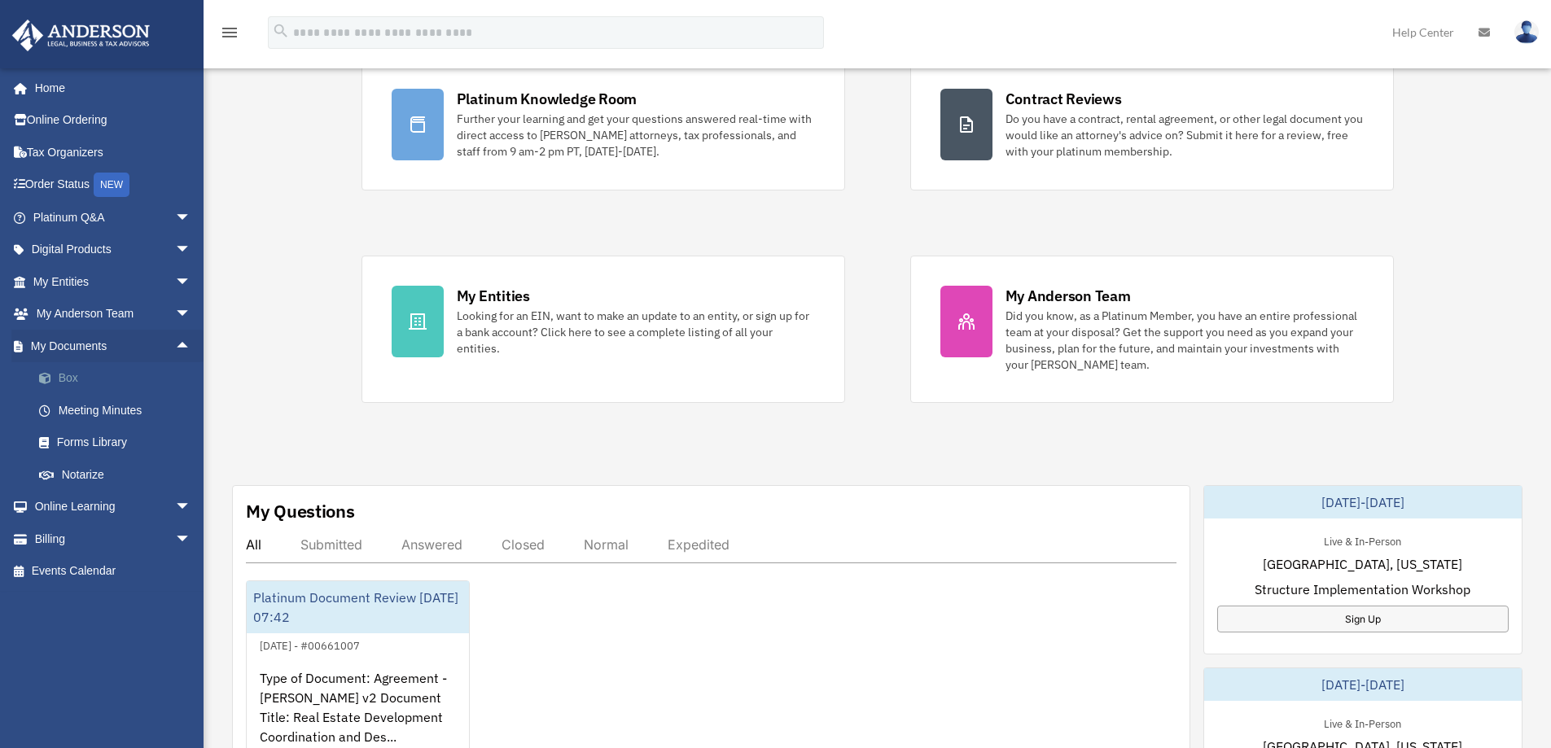
click at [86, 374] on link "Box" at bounding box center [119, 378] width 193 height 33
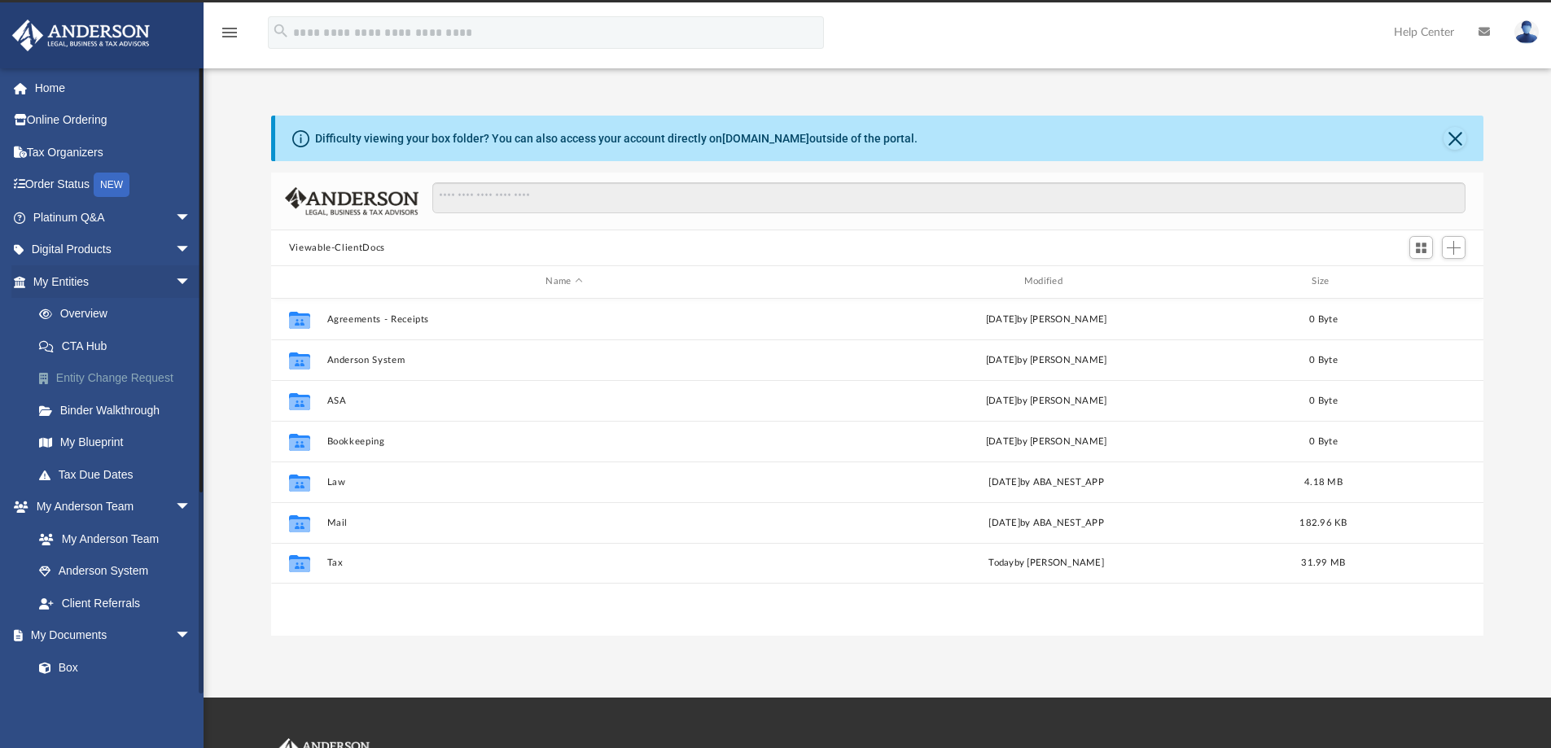
scroll to position [358, 1200]
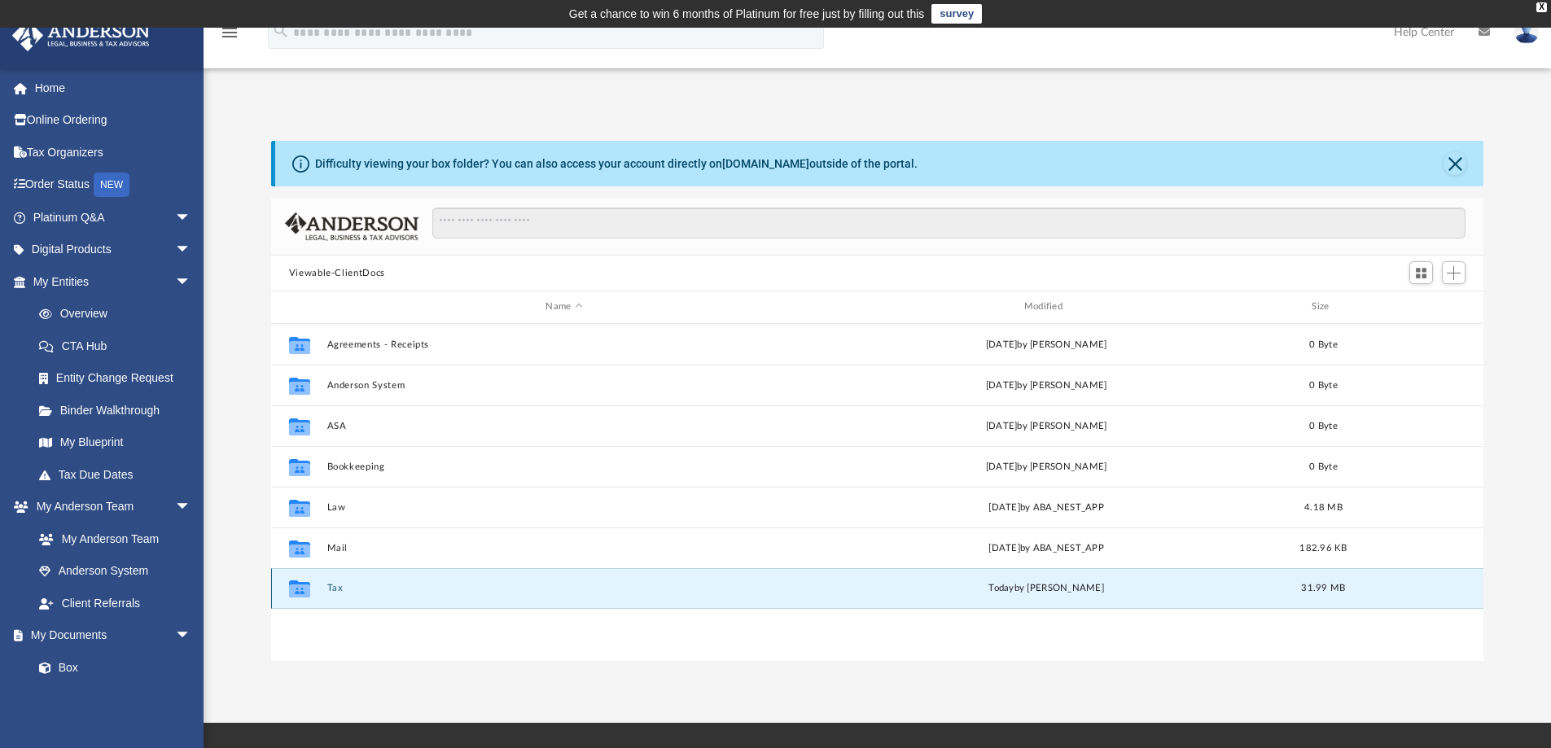
click at [327, 589] on button "Tax" at bounding box center [563, 588] width 475 height 11
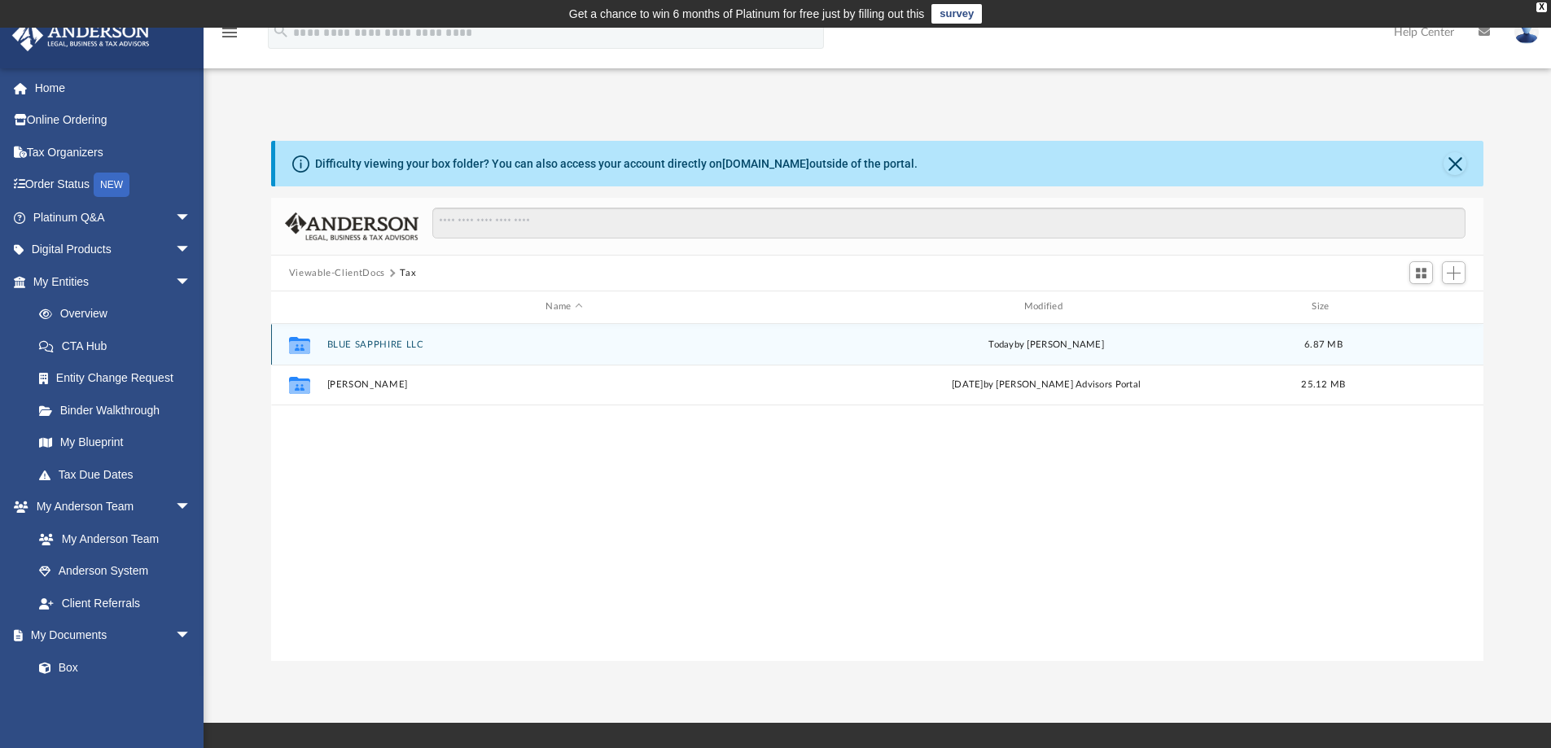
click at [375, 348] on button "BLUE SAPPHIRE LLC" at bounding box center [563, 344] width 475 height 11
click at [333, 344] on button "2024" at bounding box center [563, 344] width 475 height 11
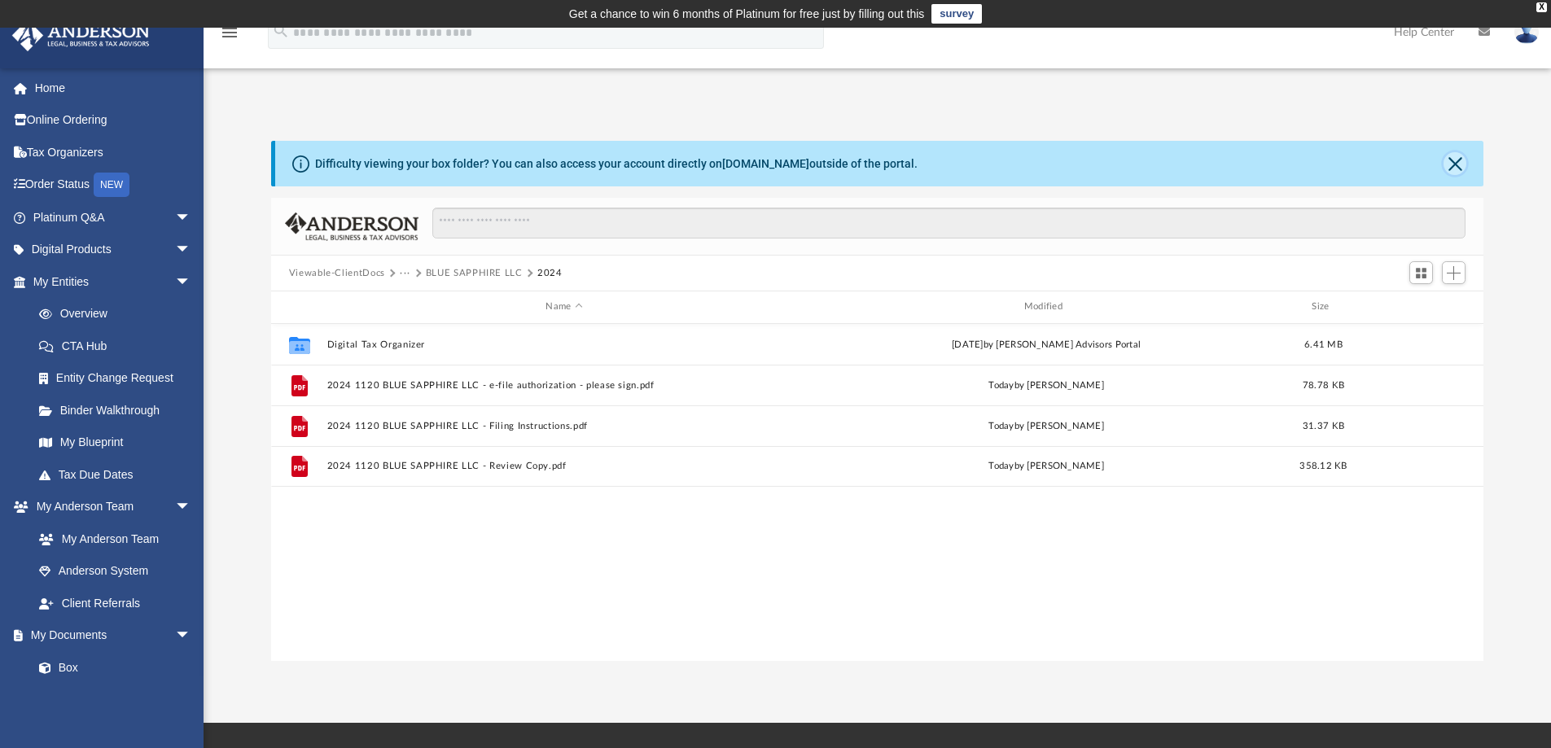
click at [1450, 156] on button "Close" at bounding box center [1454, 163] width 23 height 23
